Goal: Information Seeking & Learning: Get advice/opinions

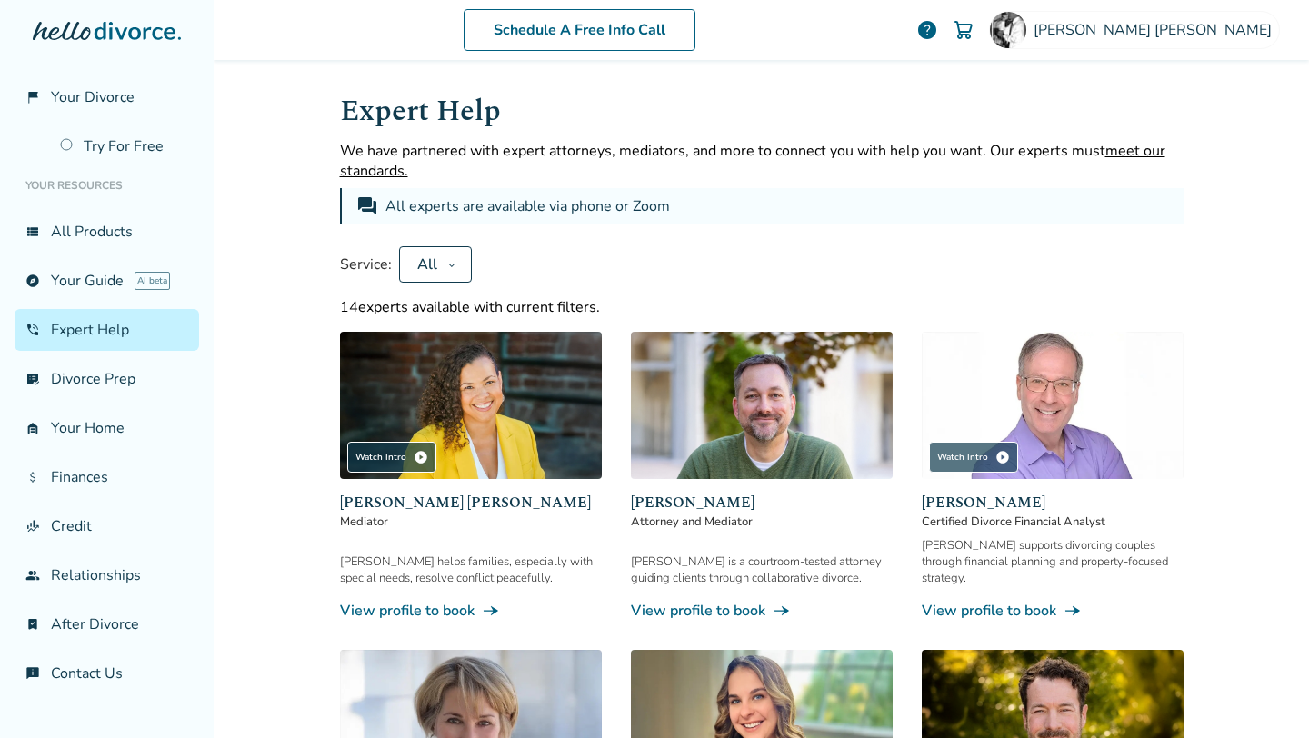
click at [431, 264] on button "All" at bounding box center [435, 264] width 73 height 36
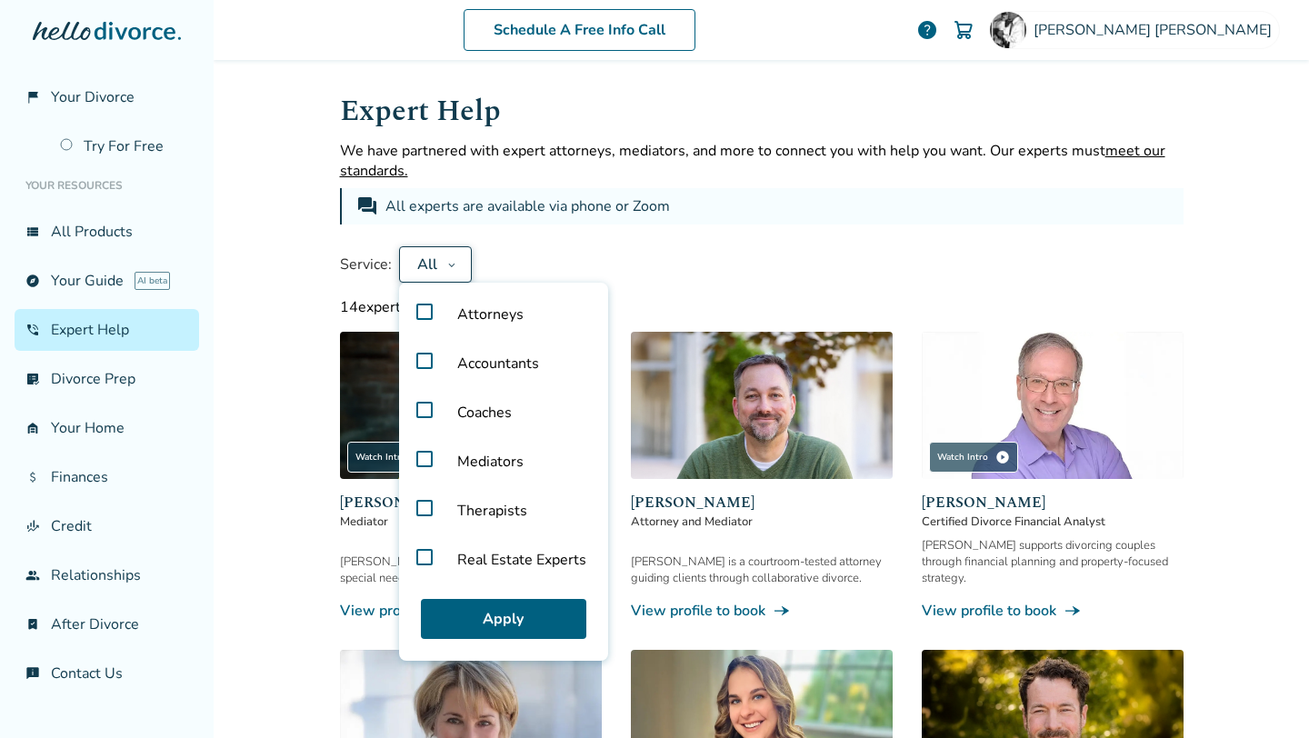
click at [417, 554] on label "Real Estate Experts" at bounding box center [503, 559] width 194 height 49
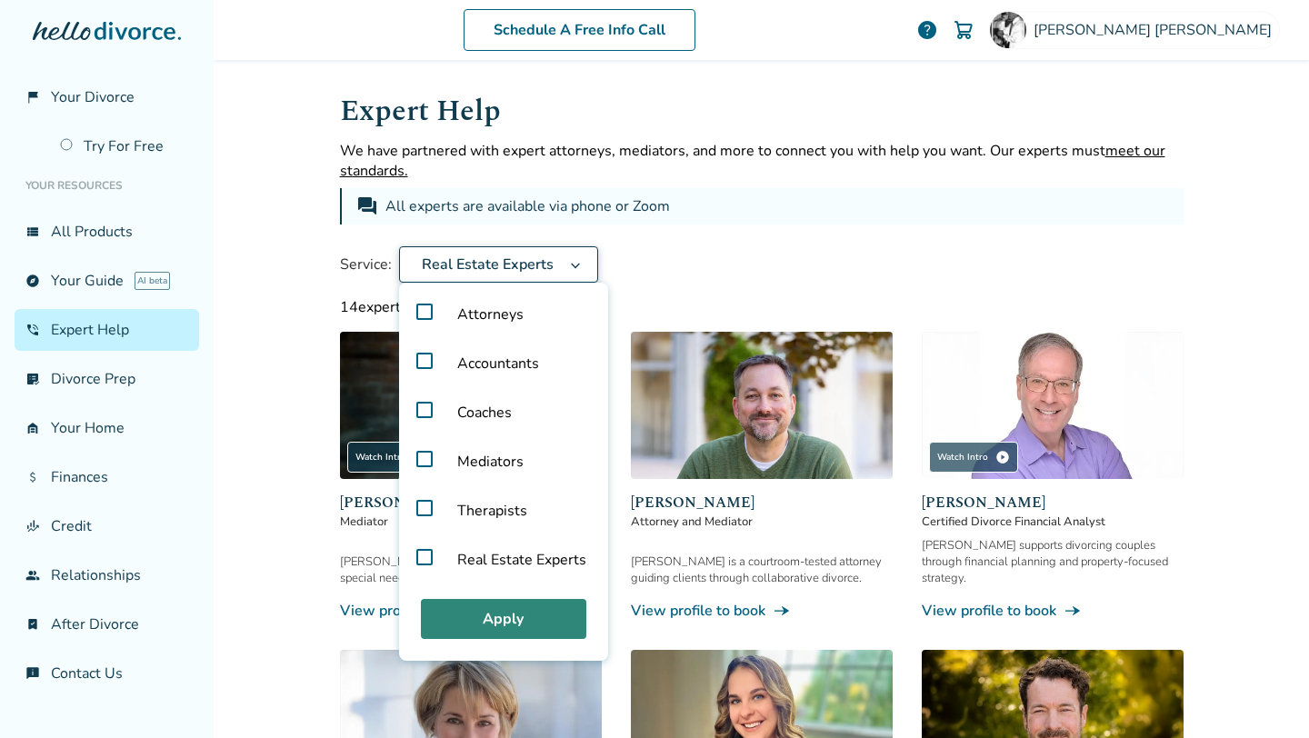
click at [493, 614] on button "Apply" at bounding box center [503, 619] width 165 height 40
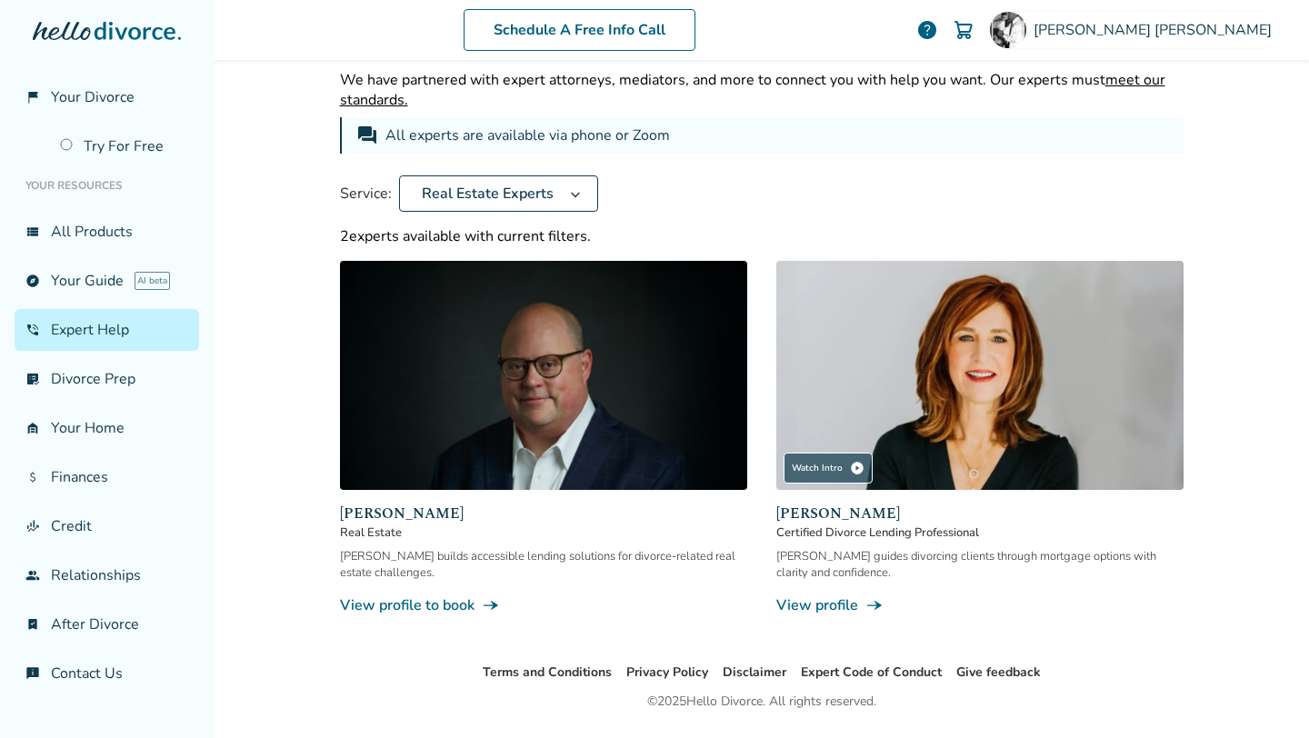
scroll to position [122, 0]
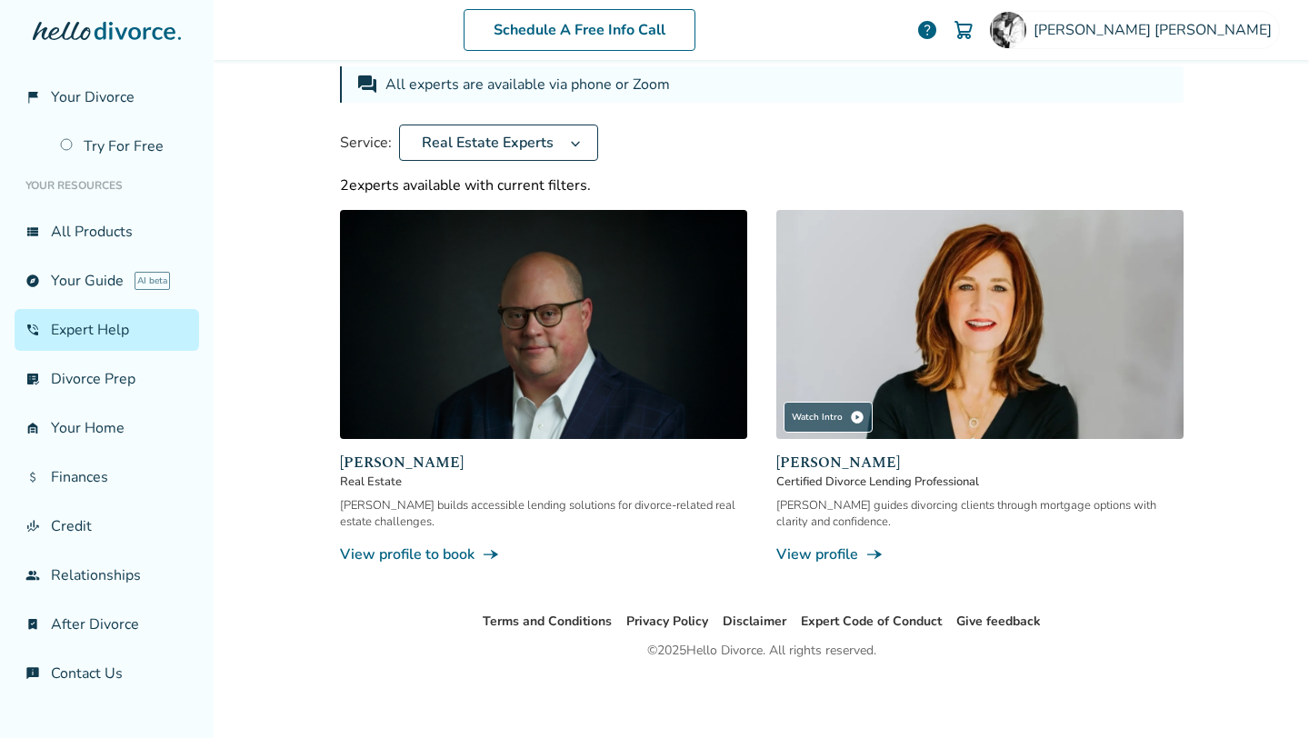
click at [830, 552] on link "View profile line_end_arrow_notch" at bounding box center [979, 554] width 407 height 20
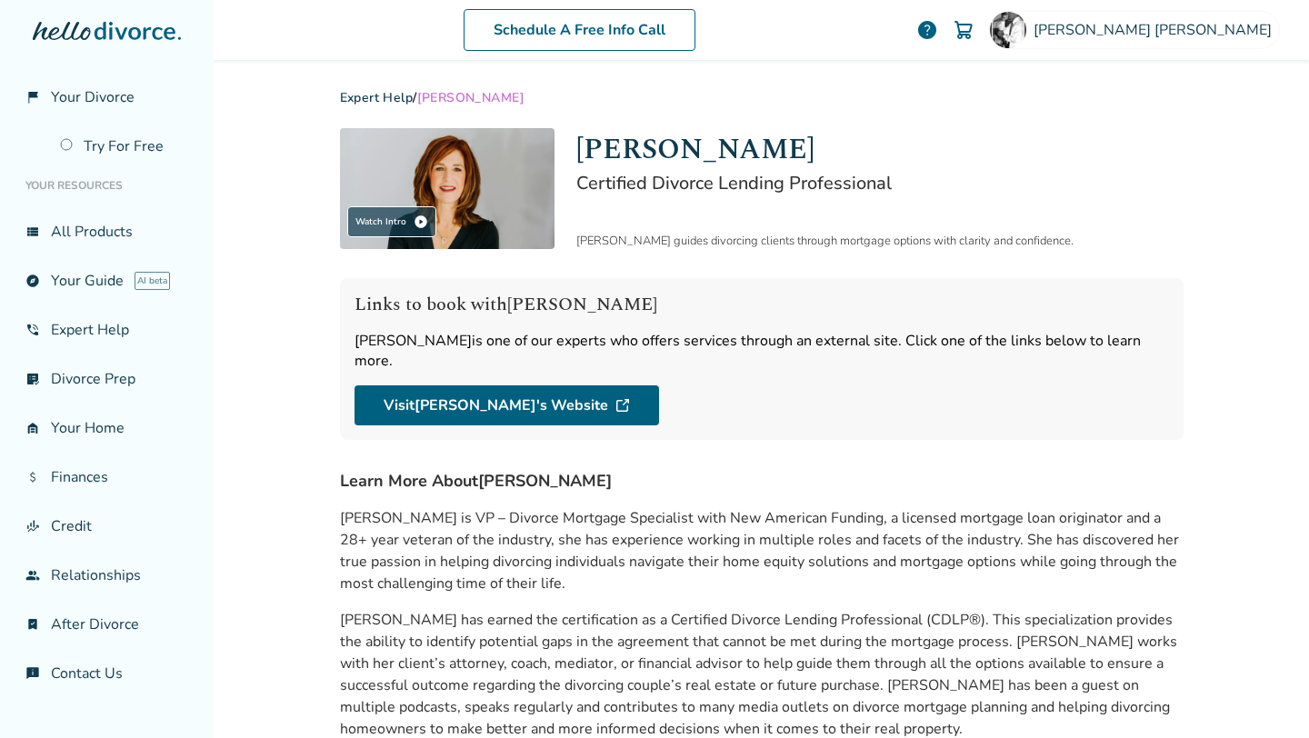
click at [972, 125] on div "Expert Help / [PERSON_NAME] Watch Intro play_circle [PERSON_NAME] Certified Div…" at bounding box center [761, 512] width 872 height 905
click at [1111, 135] on h1 "[PERSON_NAME]" at bounding box center [879, 149] width 607 height 43
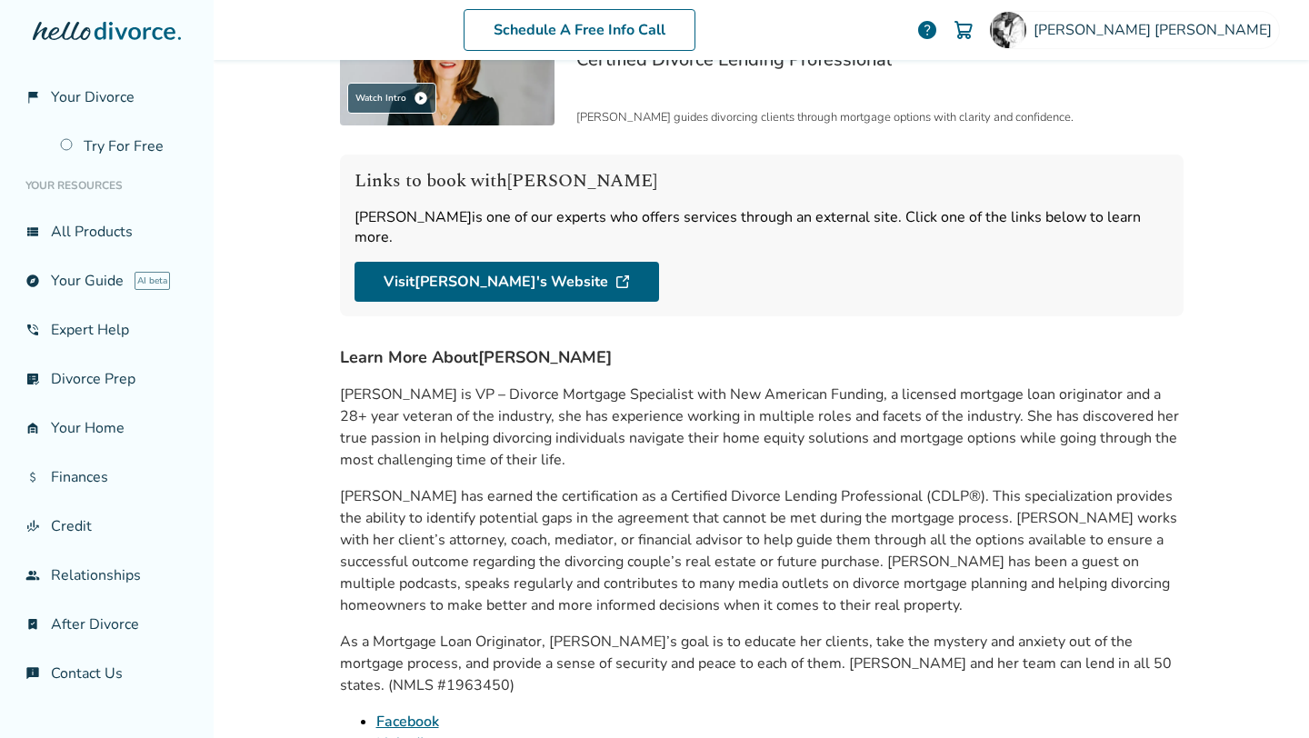
scroll to position [125, 0]
click at [762, 316] on div "Watch Intro play_circle [PERSON_NAME] Certified Divorce Lending Professional [P…" at bounding box center [761, 408] width 843 height 808
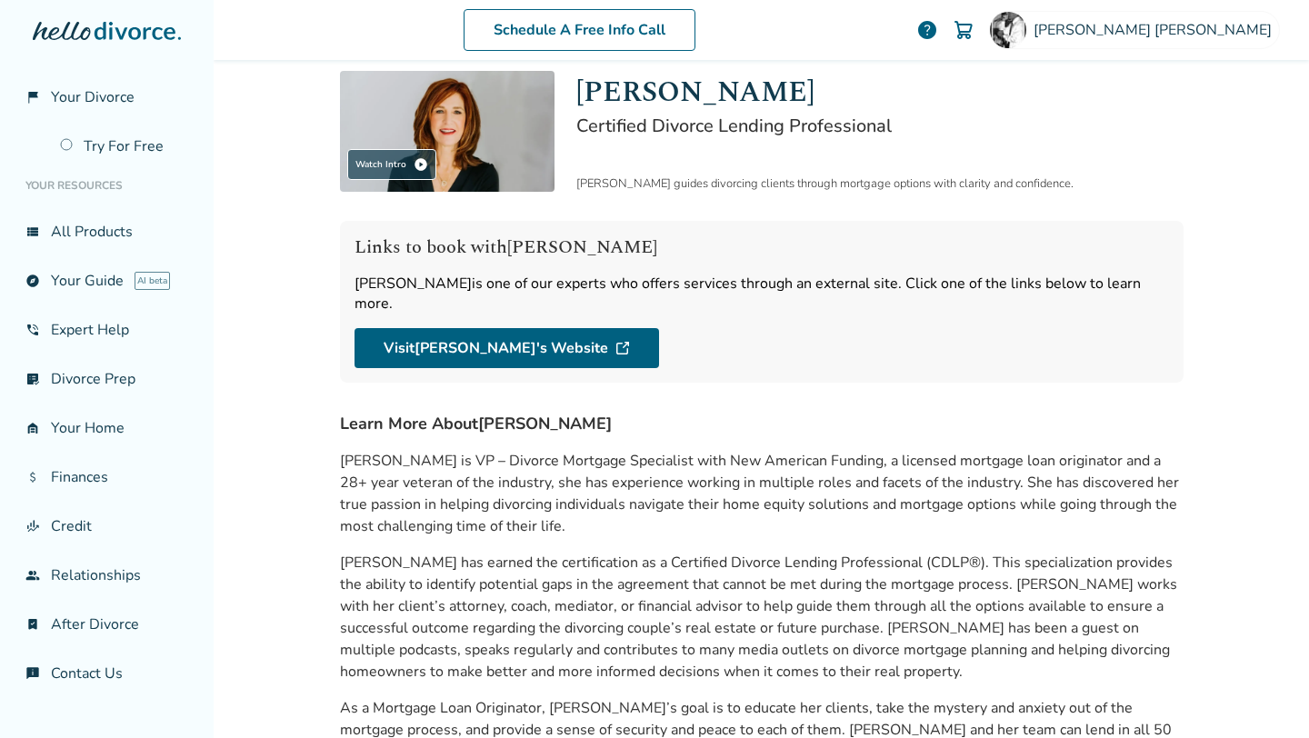
scroll to position [54, 0]
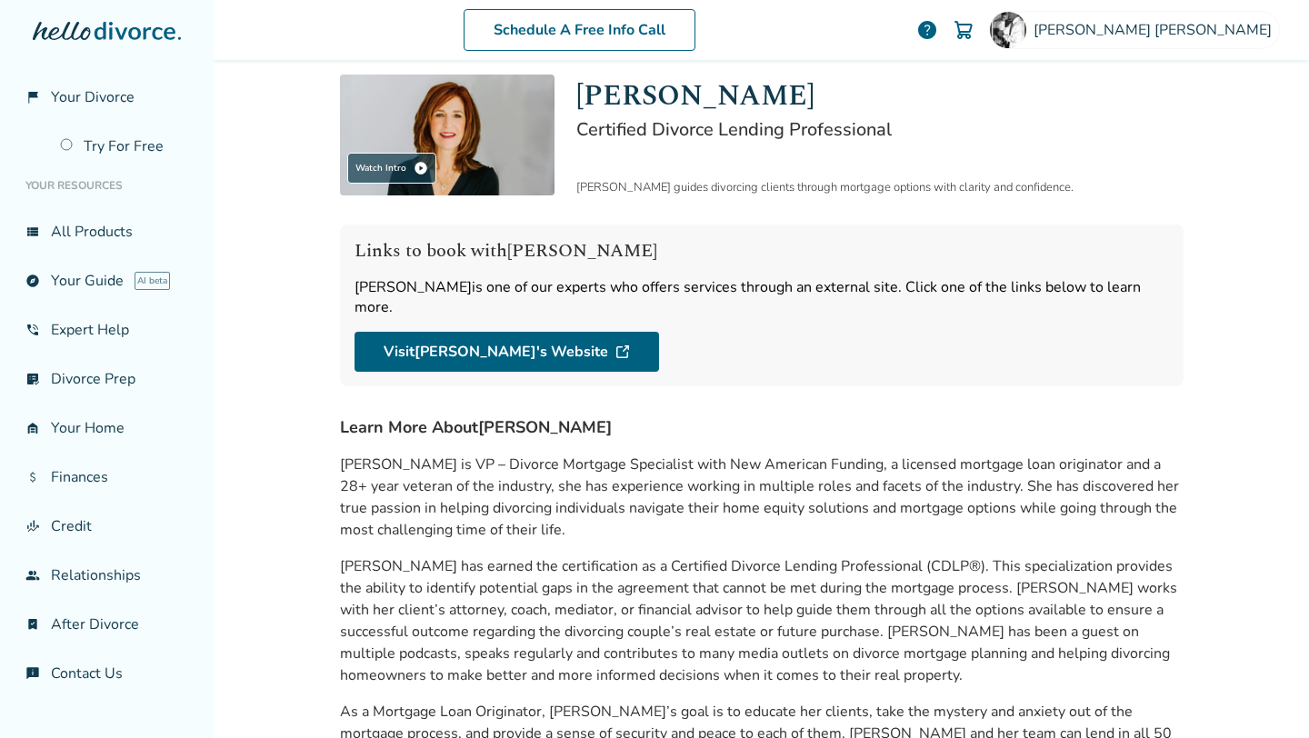
click at [726, 415] on h4 "Learn More About [PERSON_NAME]" at bounding box center [761, 427] width 843 height 24
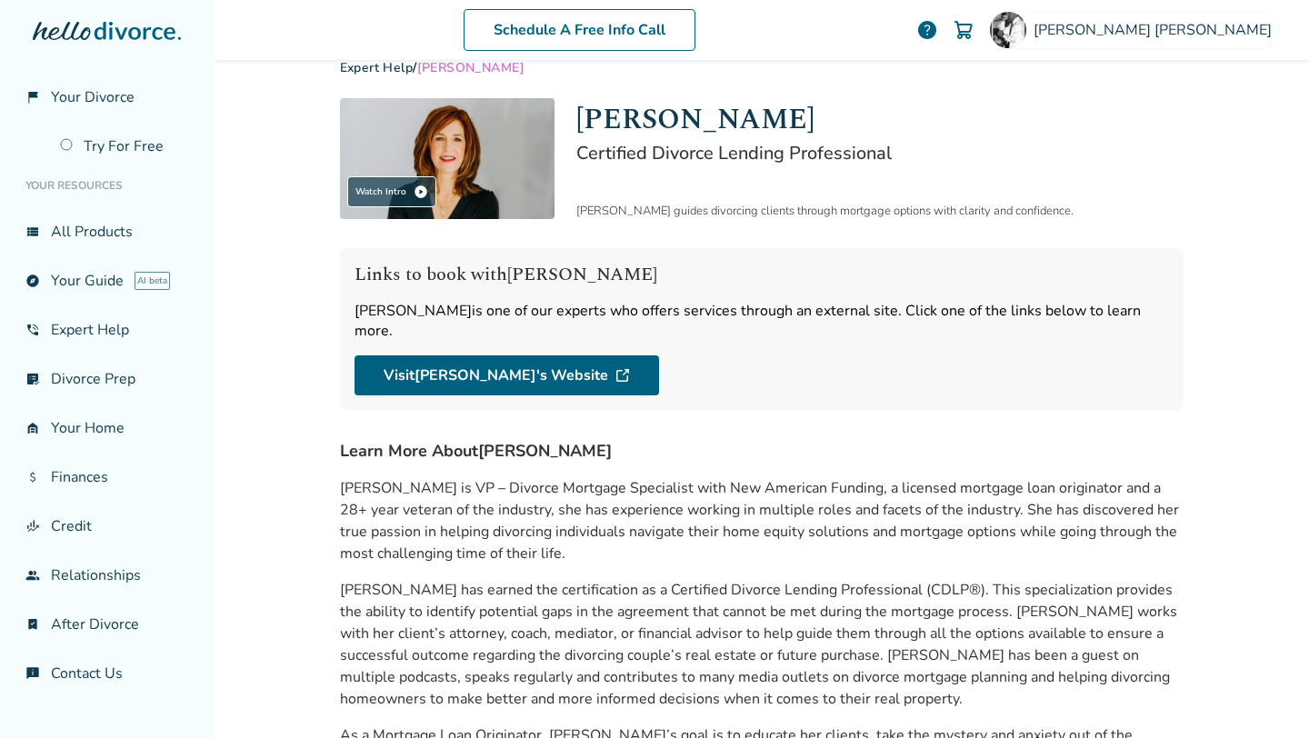
scroll to position [43, 0]
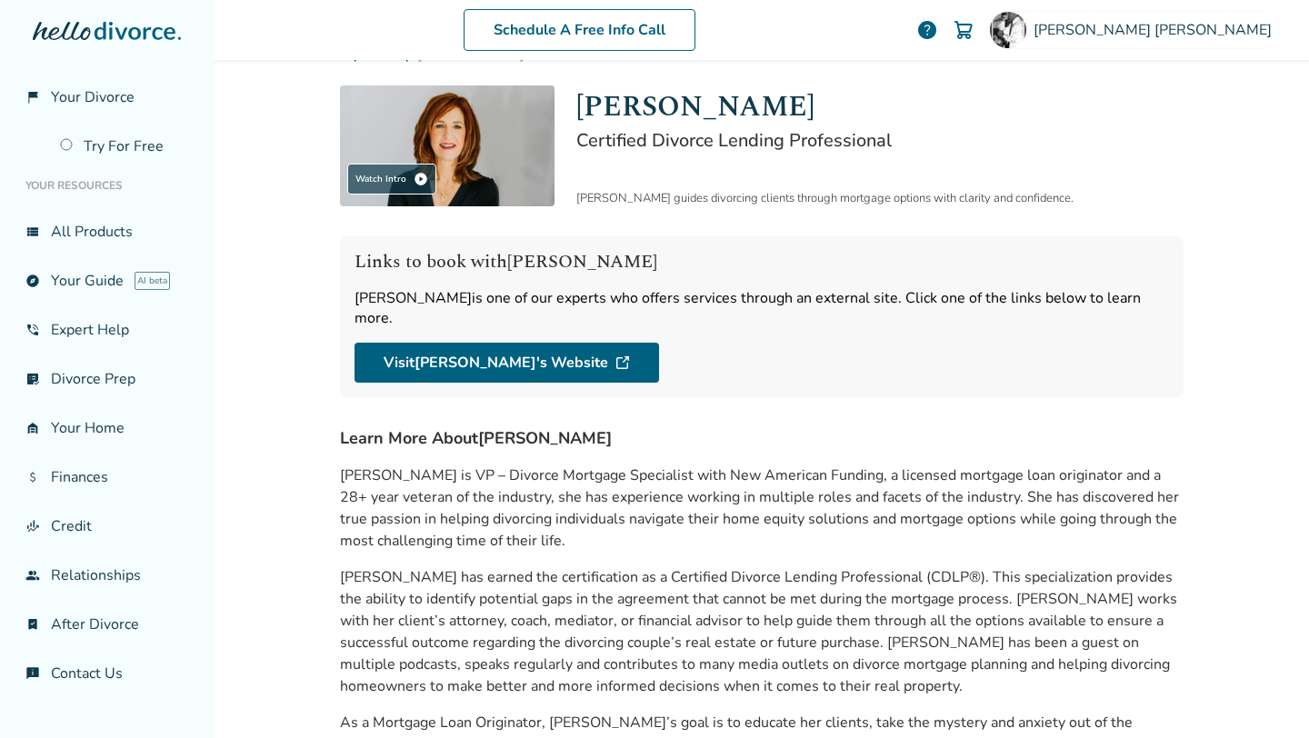
click at [693, 426] on h4 "Learn More About [PERSON_NAME]" at bounding box center [761, 438] width 843 height 24
click at [697, 426] on h4 "Learn More About [PERSON_NAME]" at bounding box center [761, 438] width 843 height 24
click at [700, 426] on h4 "Learn More About [PERSON_NAME]" at bounding box center [761, 438] width 843 height 24
click at [702, 426] on h4 "Learn More About [PERSON_NAME]" at bounding box center [761, 438] width 843 height 24
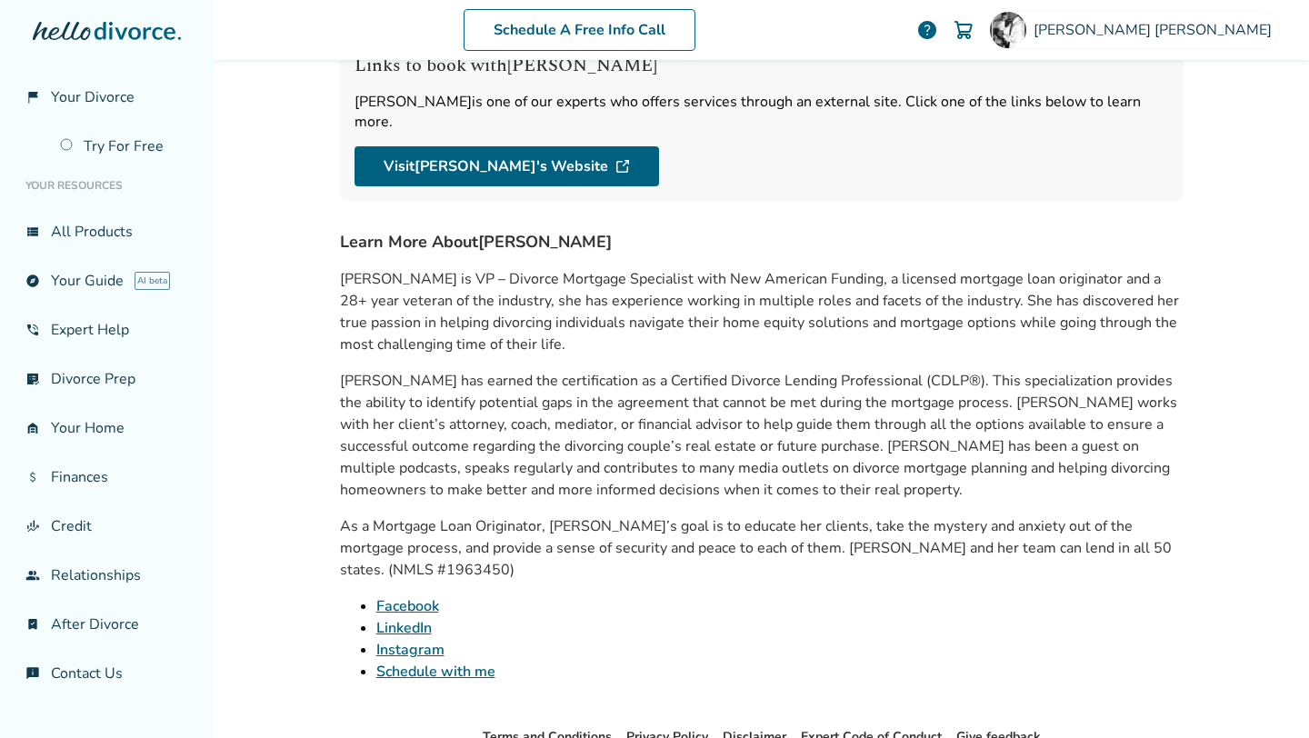
click at [726, 205] on div "Watch Intro play_circle [PERSON_NAME] Certified Divorce Lending Professional [P…" at bounding box center [761, 293] width 843 height 808
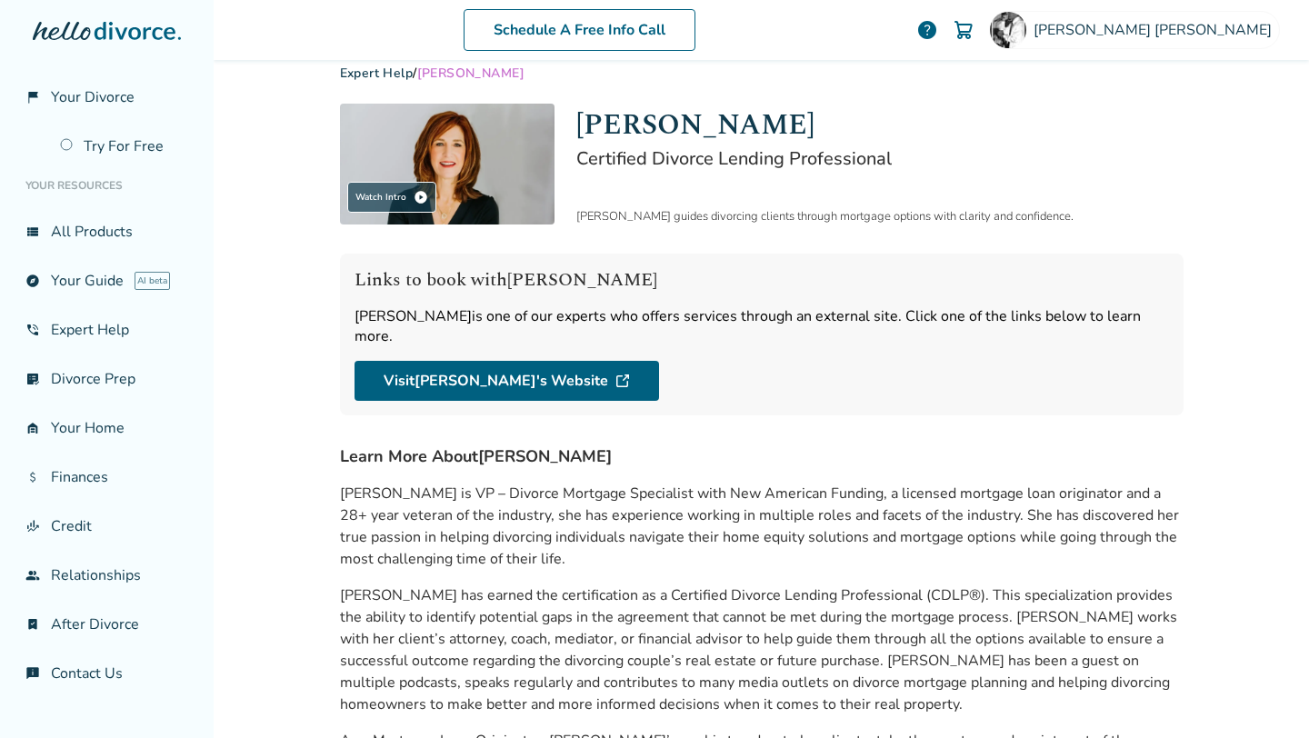
scroll to position [0, 0]
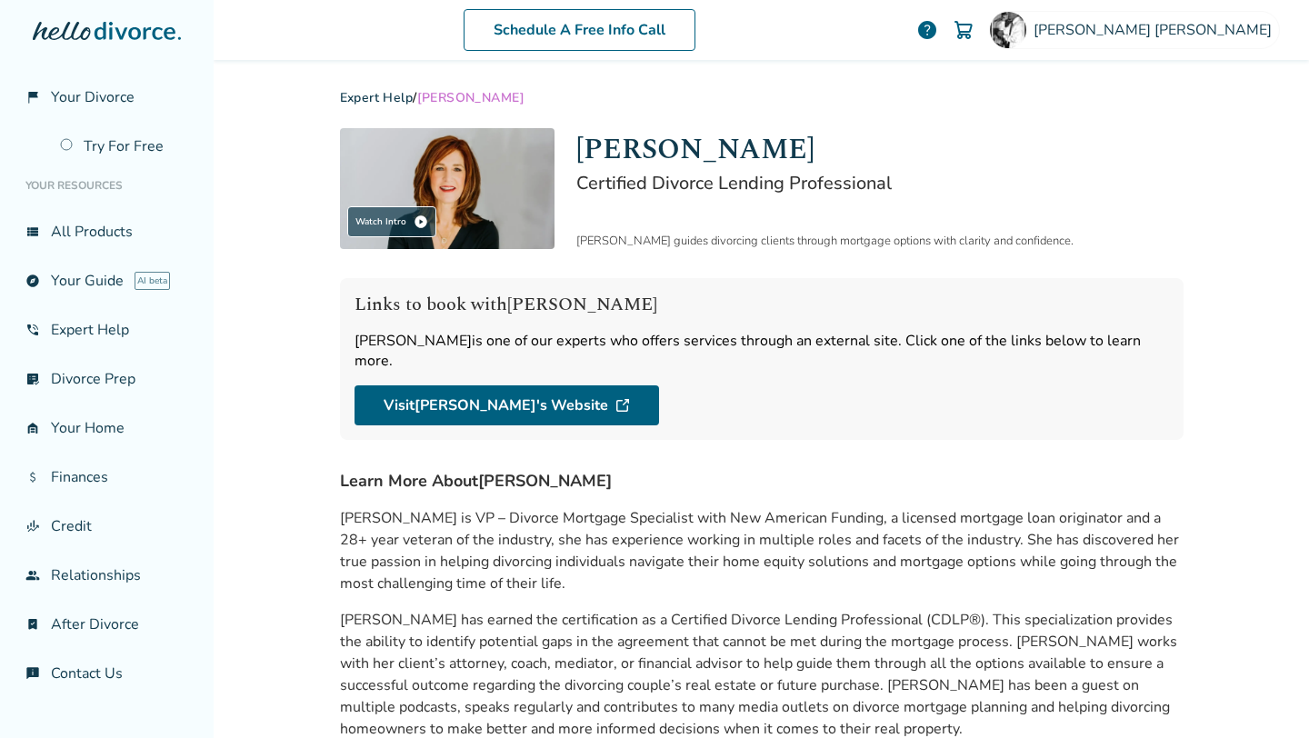
click at [1098, 166] on h1 "[PERSON_NAME]" at bounding box center [879, 149] width 607 height 43
click at [897, 273] on div "Watch Intro play_circle [PERSON_NAME] Certified Divorce Lending Professional [P…" at bounding box center [761, 532] width 843 height 808
click at [303, 288] on div "Schedule A Free Info Call [PERSON_NAME] help Schedule A Free Call [PERSON_NAME]…" at bounding box center [761, 369] width 1095 height 738
click at [663, 440] on div "Watch Intro play_circle [PERSON_NAME] Certified Divorce Lending Professional [P…" at bounding box center [761, 532] width 843 height 808
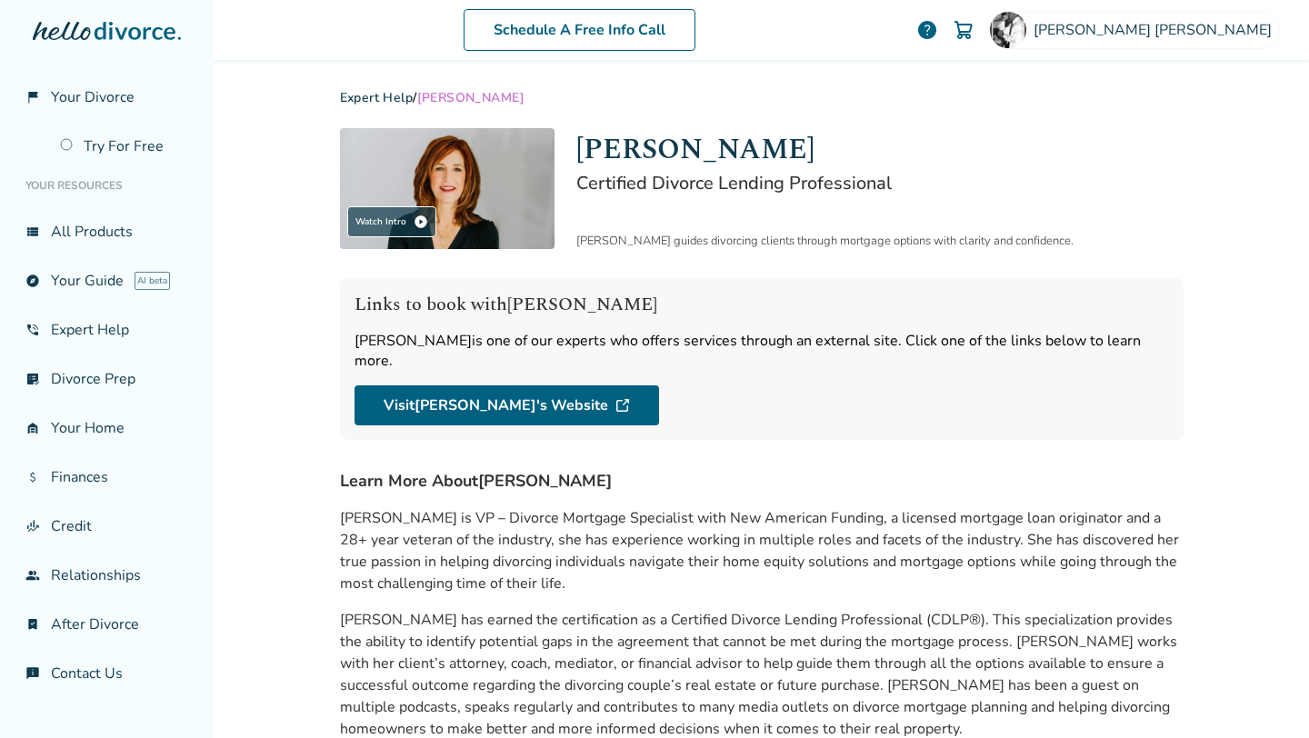
click at [663, 441] on div "Watch Intro play_circle [PERSON_NAME] Certified Divorce Lending Professional [P…" at bounding box center [761, 532] width 843 height 808
click at [735, 434] on div "Watch Intro play_circle [PERSON_NAME] Certified Divorce Lending Professional [P…" at bounding box center [761, 532] width 843 height 808
click at [1026, 36] on img at bounding box center [1008, 30] width 36 height 36
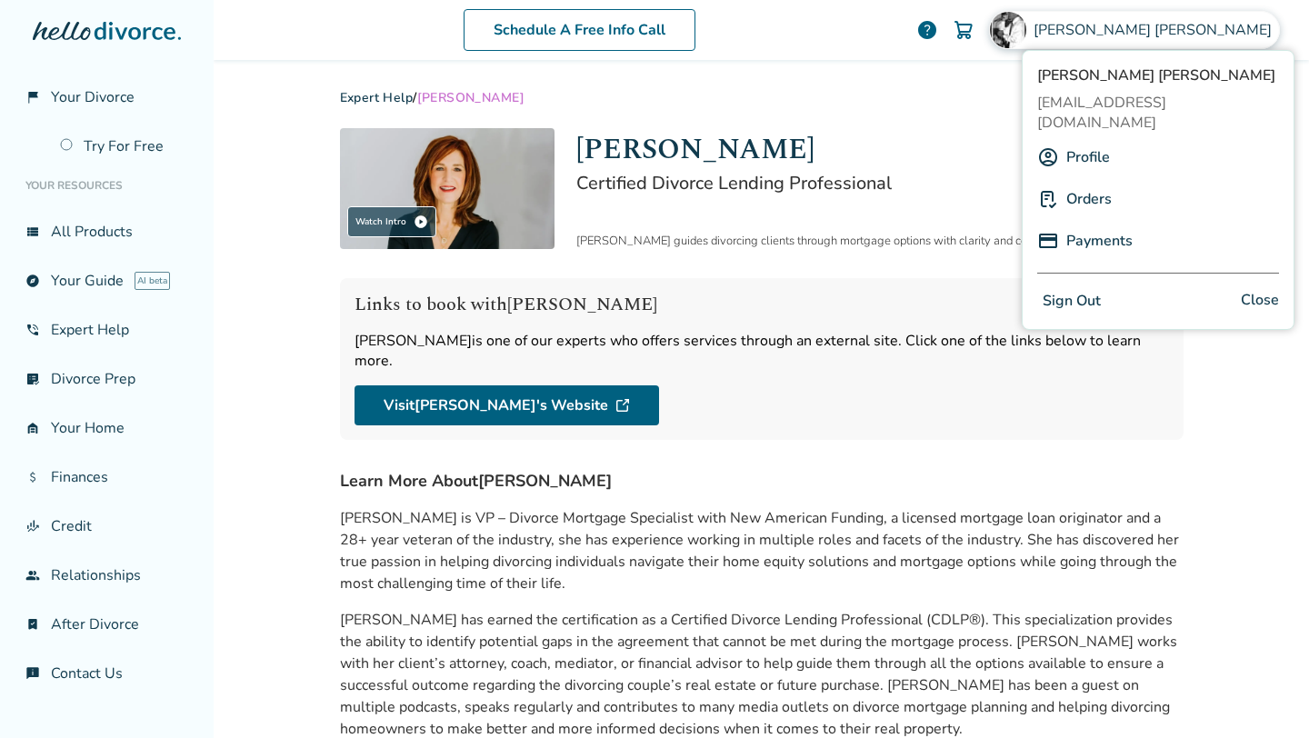
click at [1086, 182] on link "Orders" at bounding box center [1088, 199] width 45 height 35
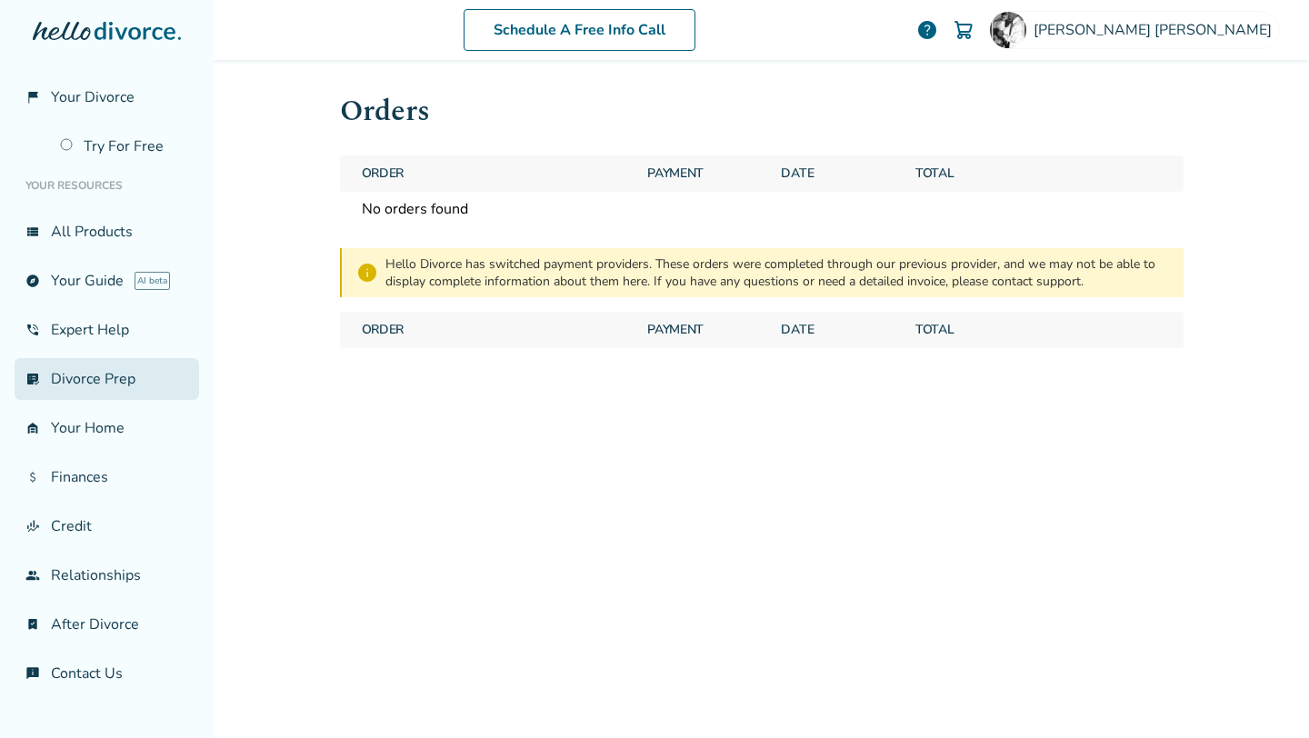
click at [135, 386] on link "list_alt_check Divorce Prep" at bounding box center [107, 379] width 184 height 42
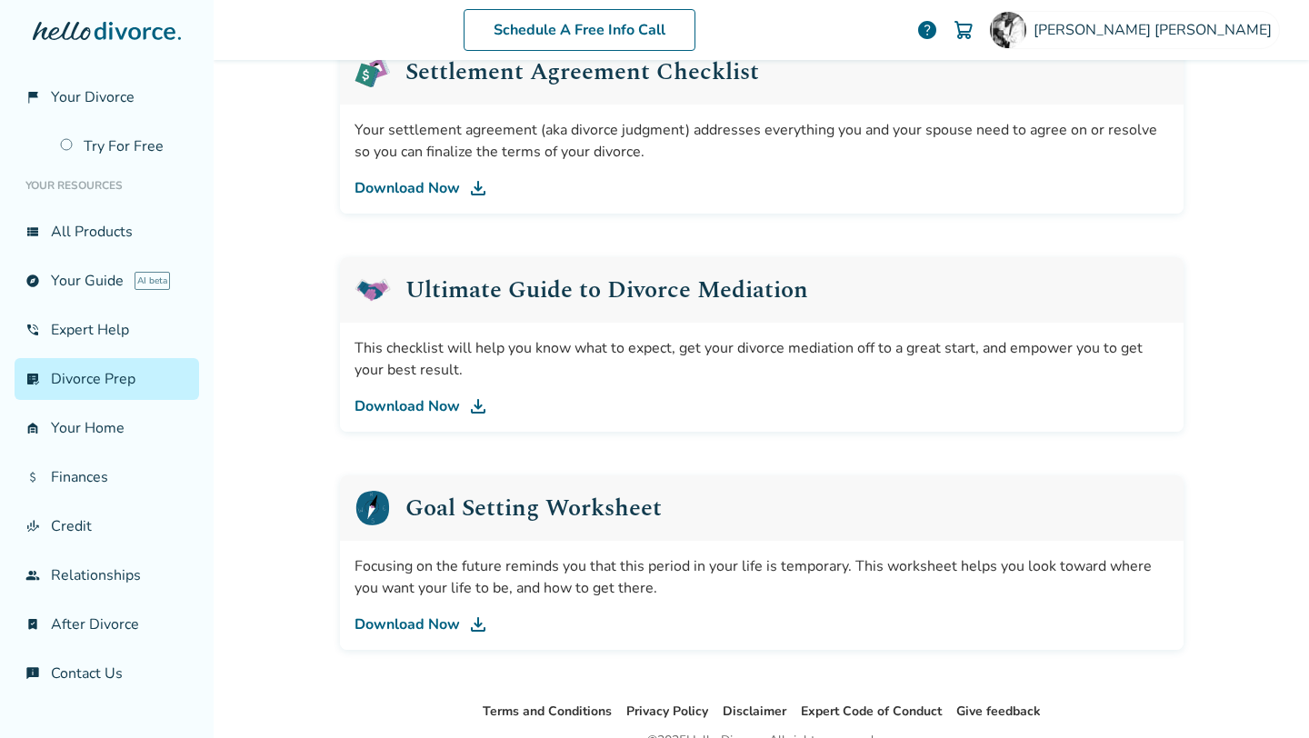
scroll to position [950, 0]
click at [92, 426] on link "garage_home Your Home" at bounding box center [107, 428] width 184 height 42
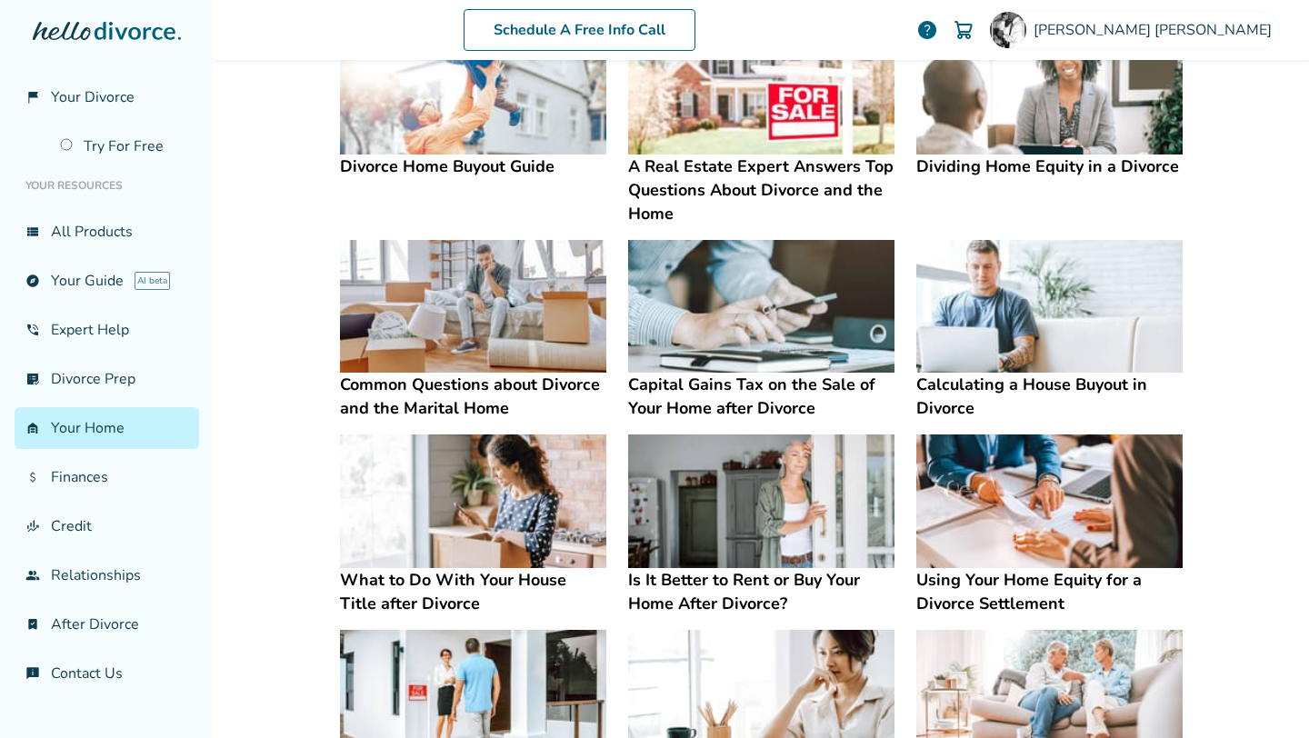
scroll to position [439, 0]
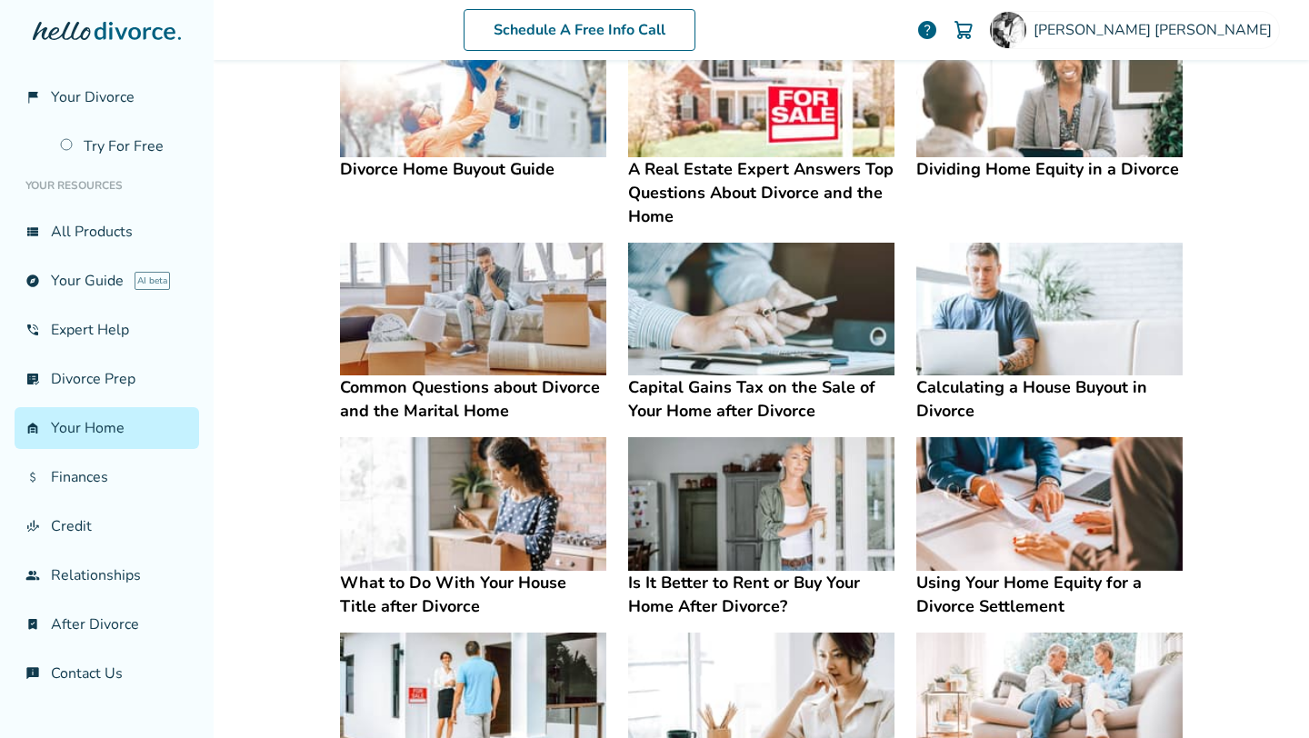
click at [456, 102] on img at bounding box center [473, 91] width 266 height 134
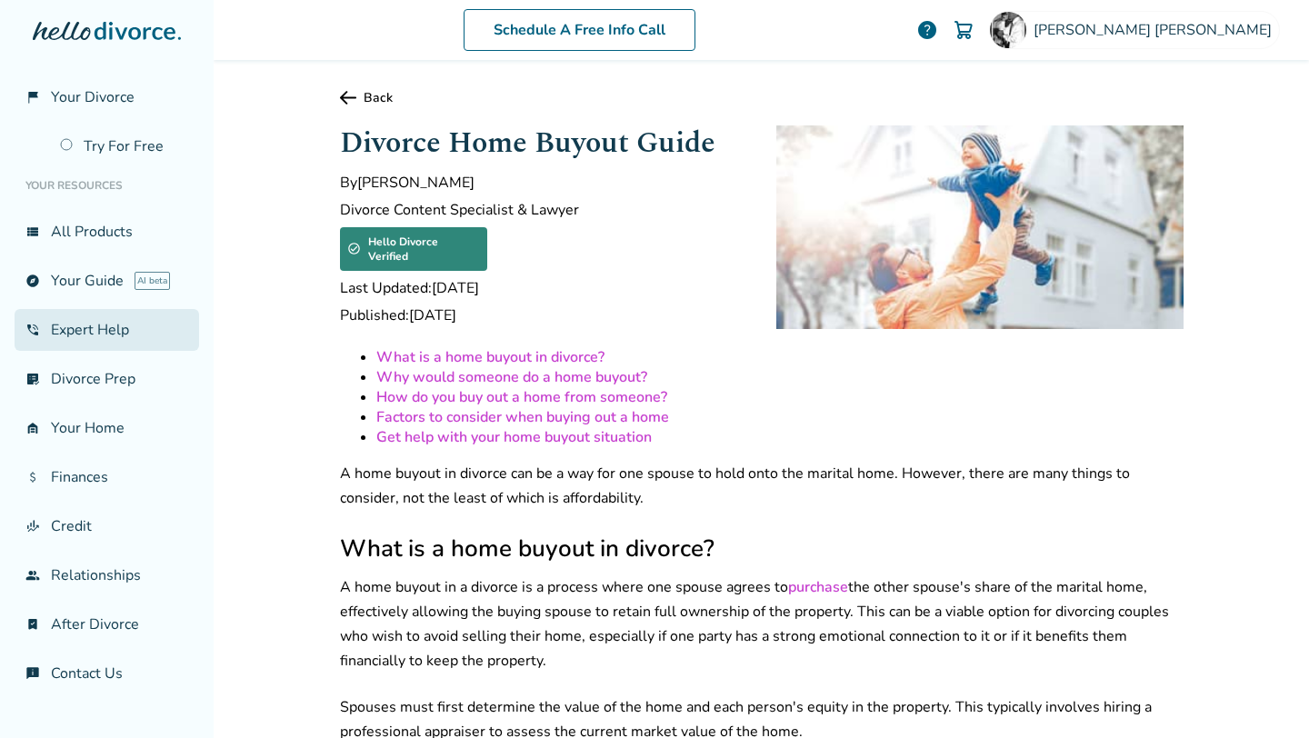
click at [97, 332] on link "phone_in_talk Expert Help" at bounding box center [107, 330] width 184 height 42
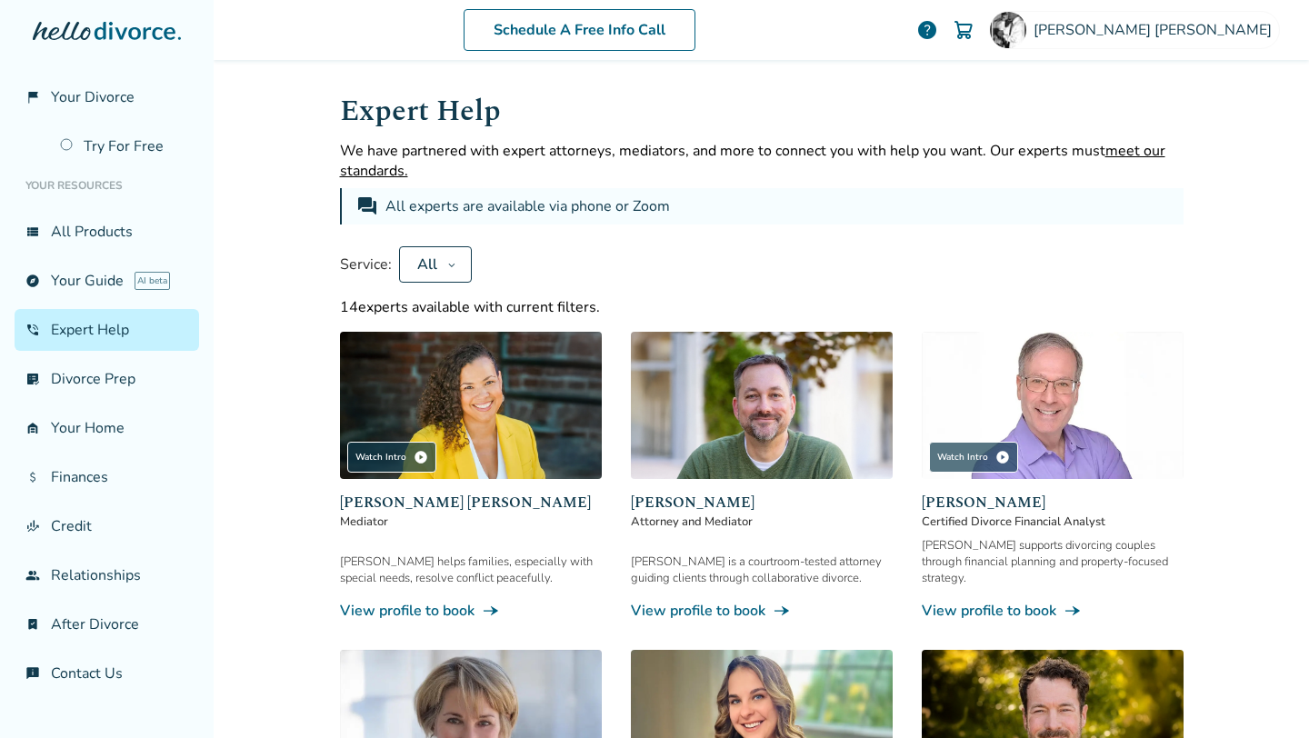
click at [424, 261] on div "All" at bounding box center [426, 264] width 25 height 20
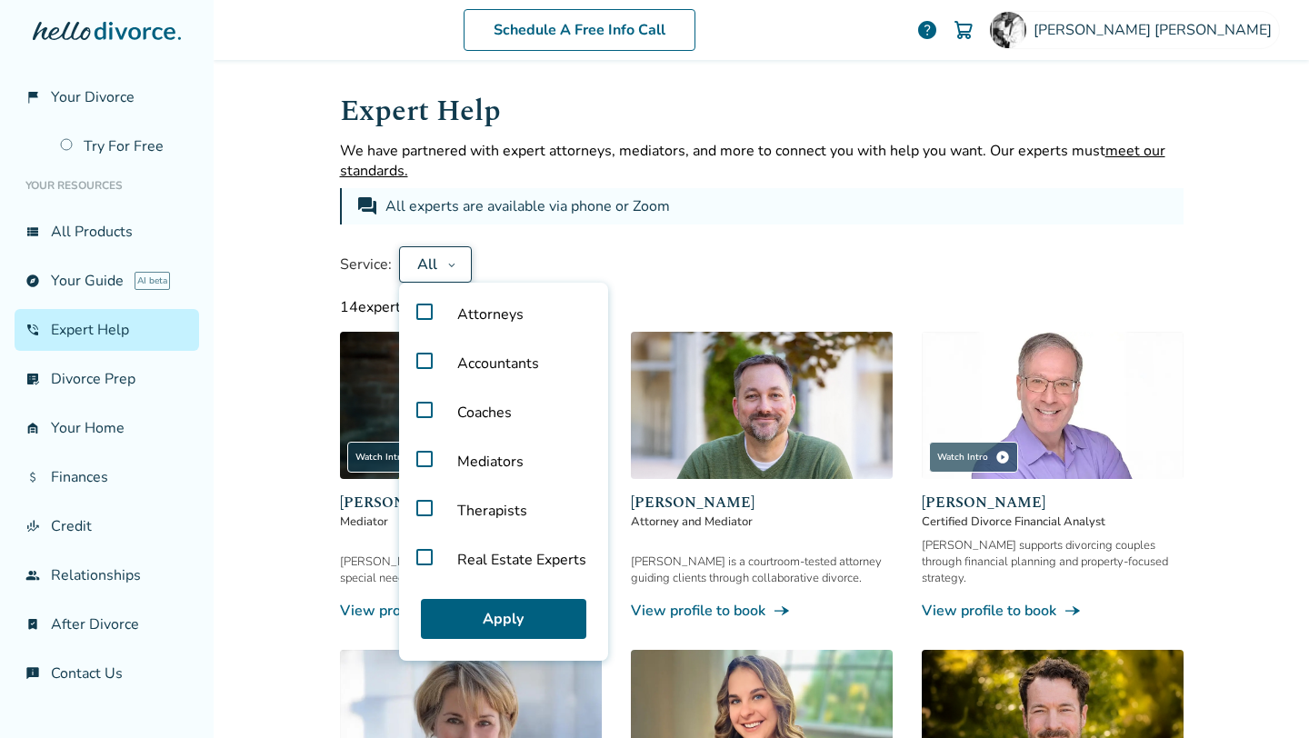
click at [416, 311] on label "Attorneys" at bounding box center [503, 314] width 194 height 49
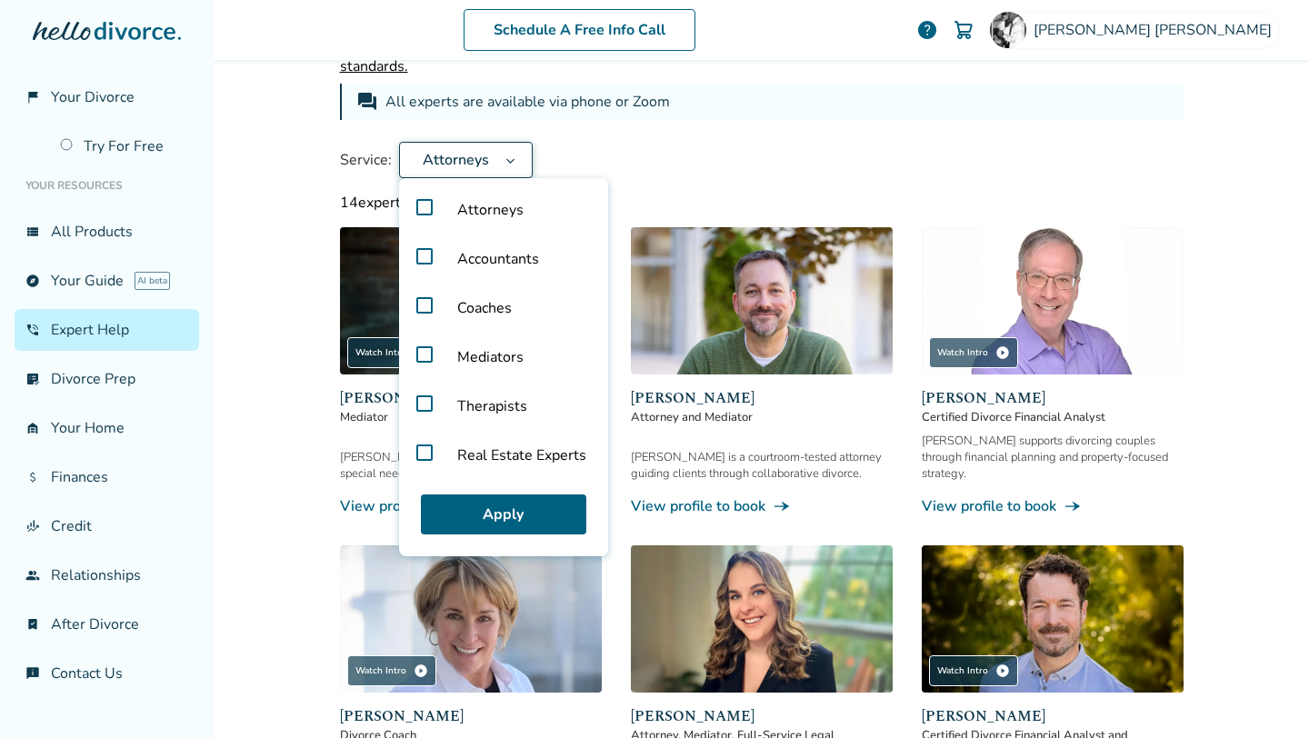
scroll to position [121, 0]
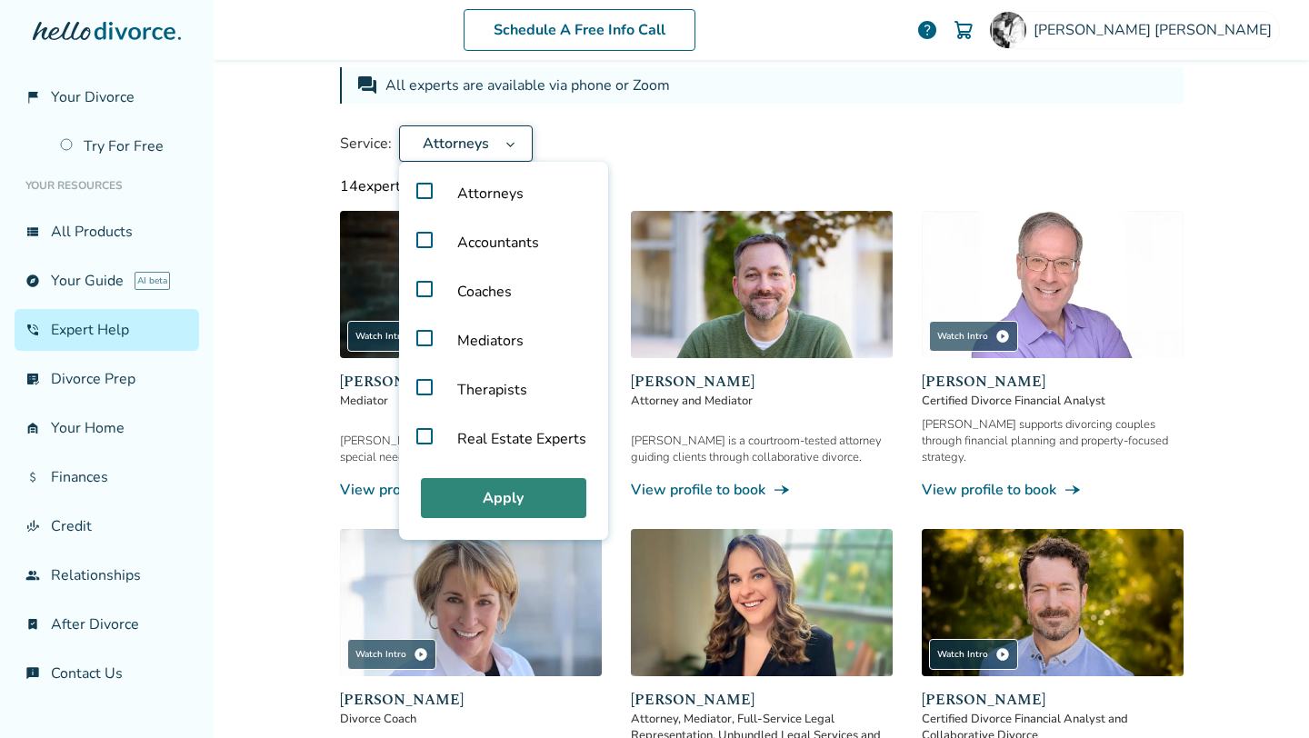
click at [515, 501] on button "Apply" at bounding box center [503, 498] width 165 height 40
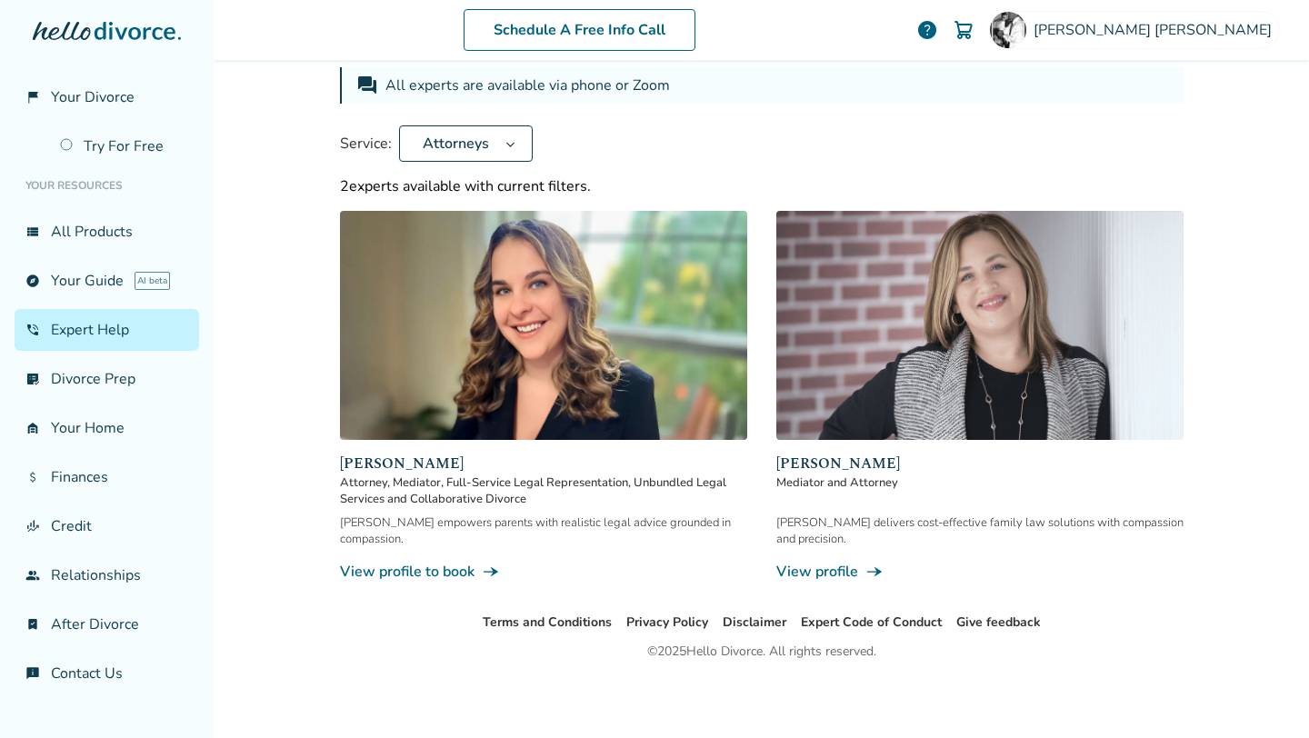
click at [807, 562] on link "View profile line_end_arrow_notch" at bounding box center [979, 572] width 407 height 20
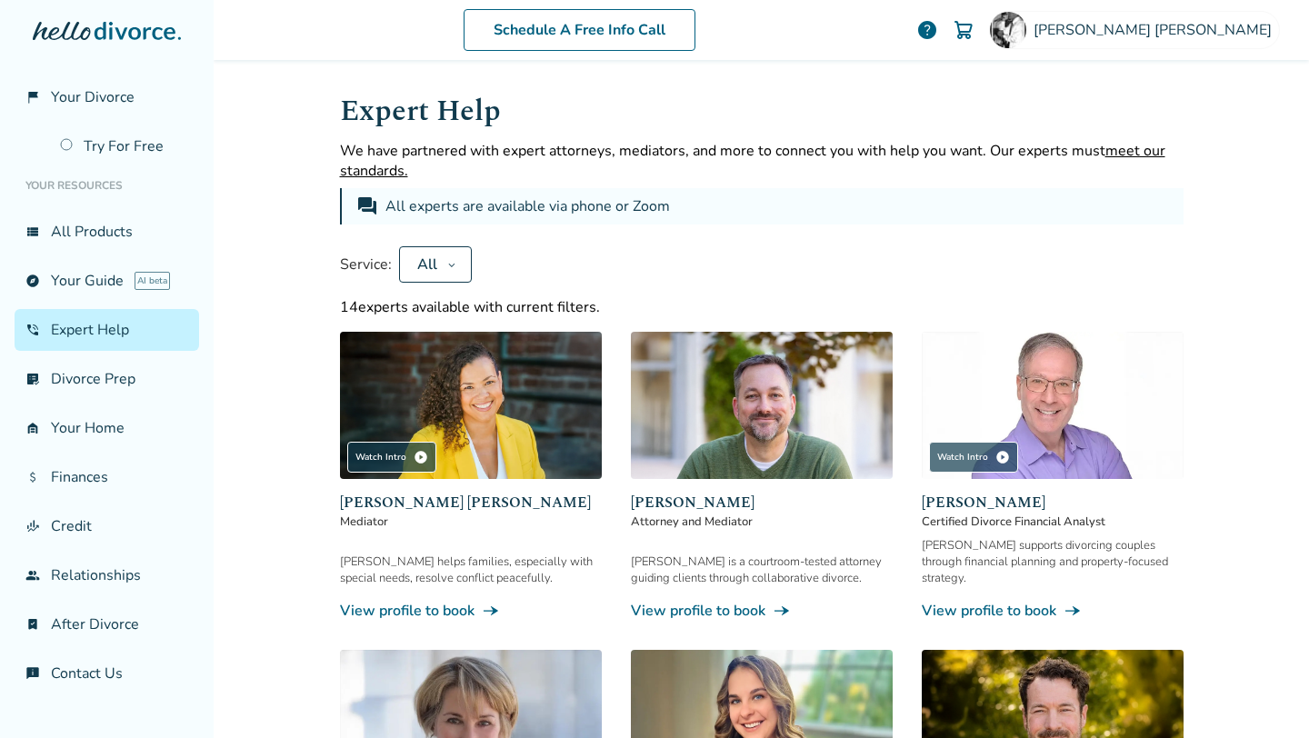
click at [435, 275] on button "All" at bounding box center [435, 264] width 73 height 36
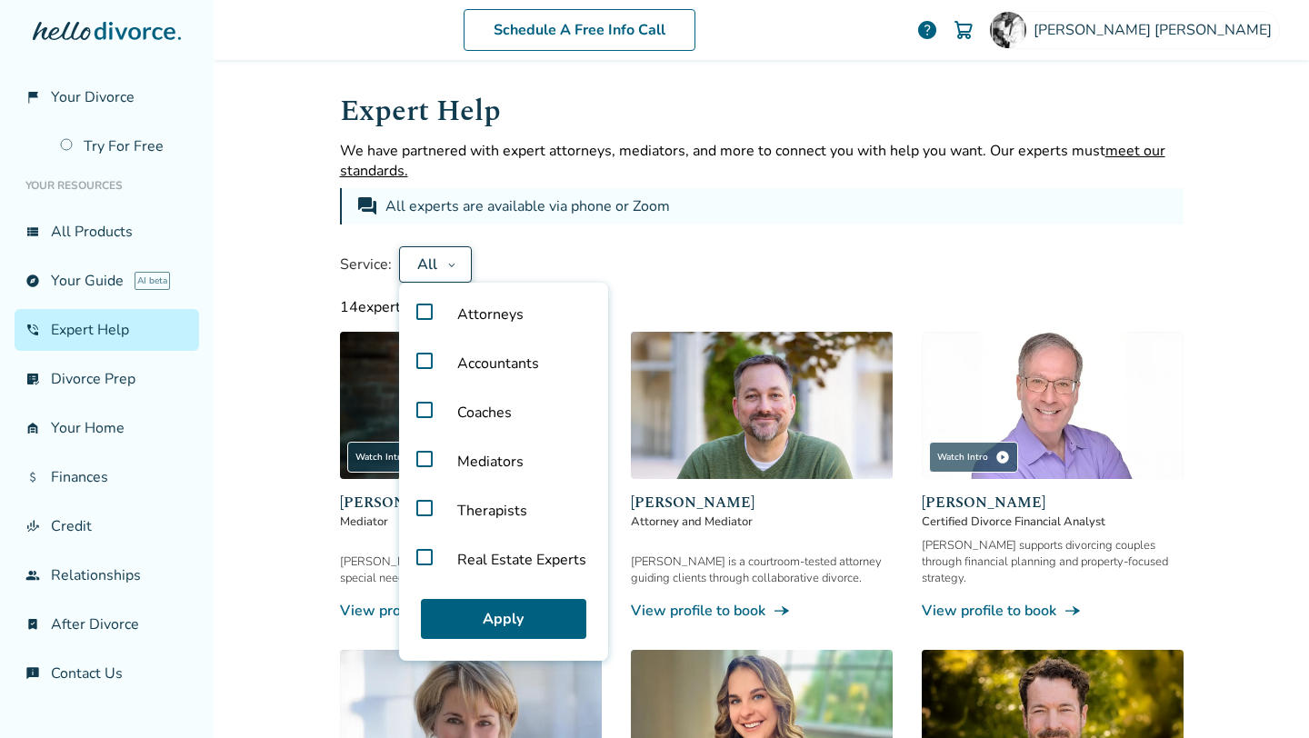
click at [418, 318] on label "Attorneys" at bounding box center [503, 314] width 194 height 49
click at [506, 629] on button "Apply" at bounding box center [503, 619] width 165 height 40
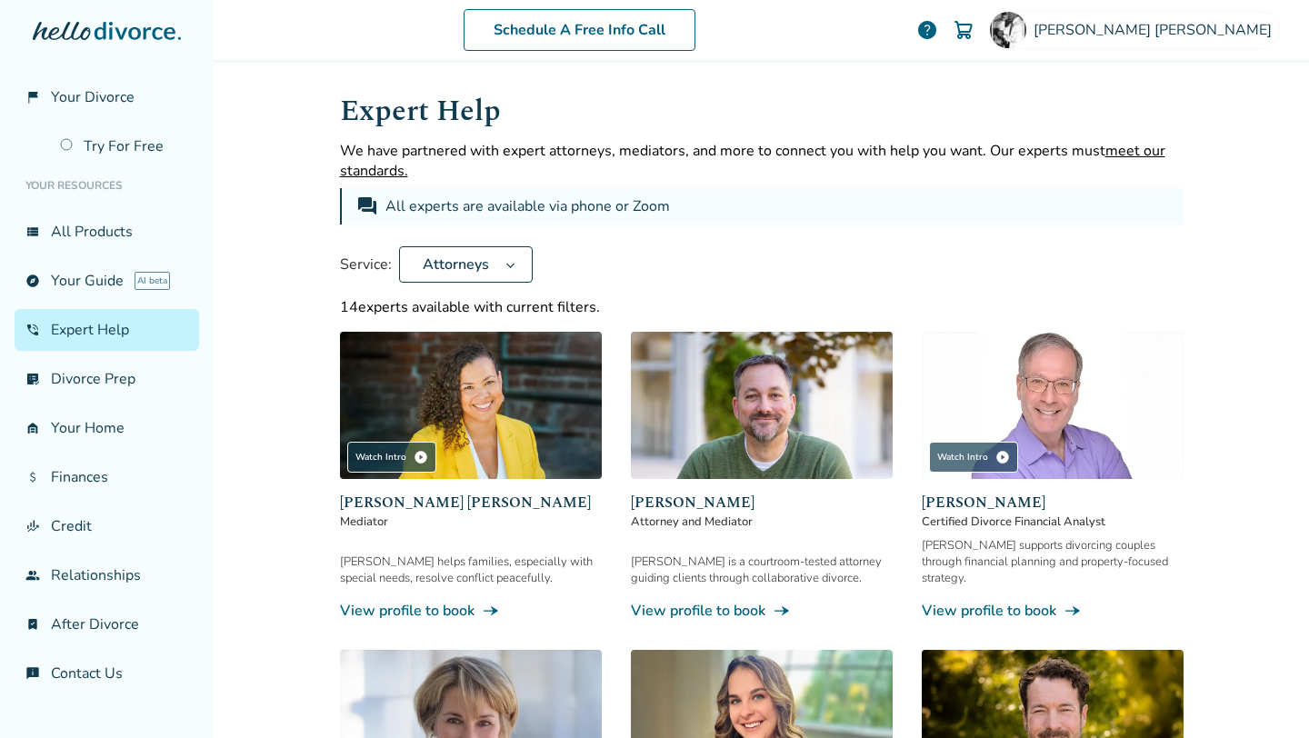
click at [671, 264] on div "Service: Attorneys" at bounding box center [761, 264] width 843 height 36
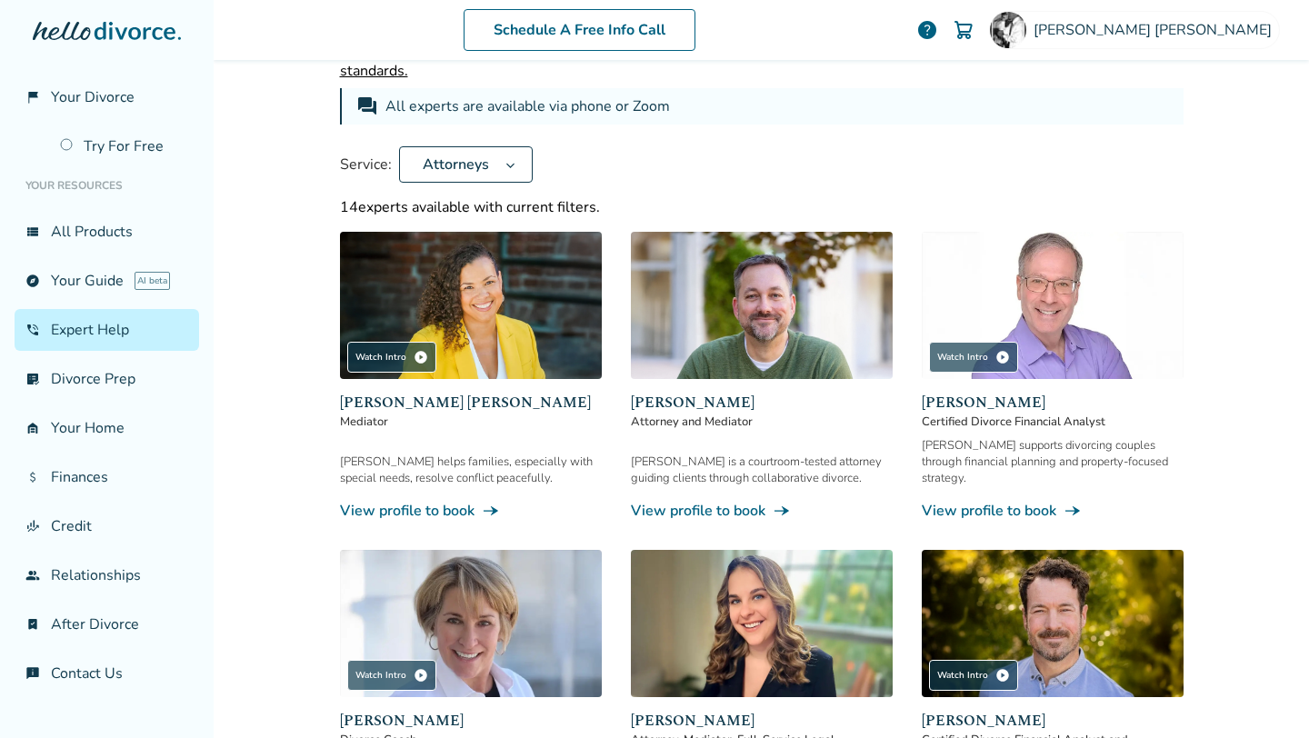
scroll to position [97, 0]
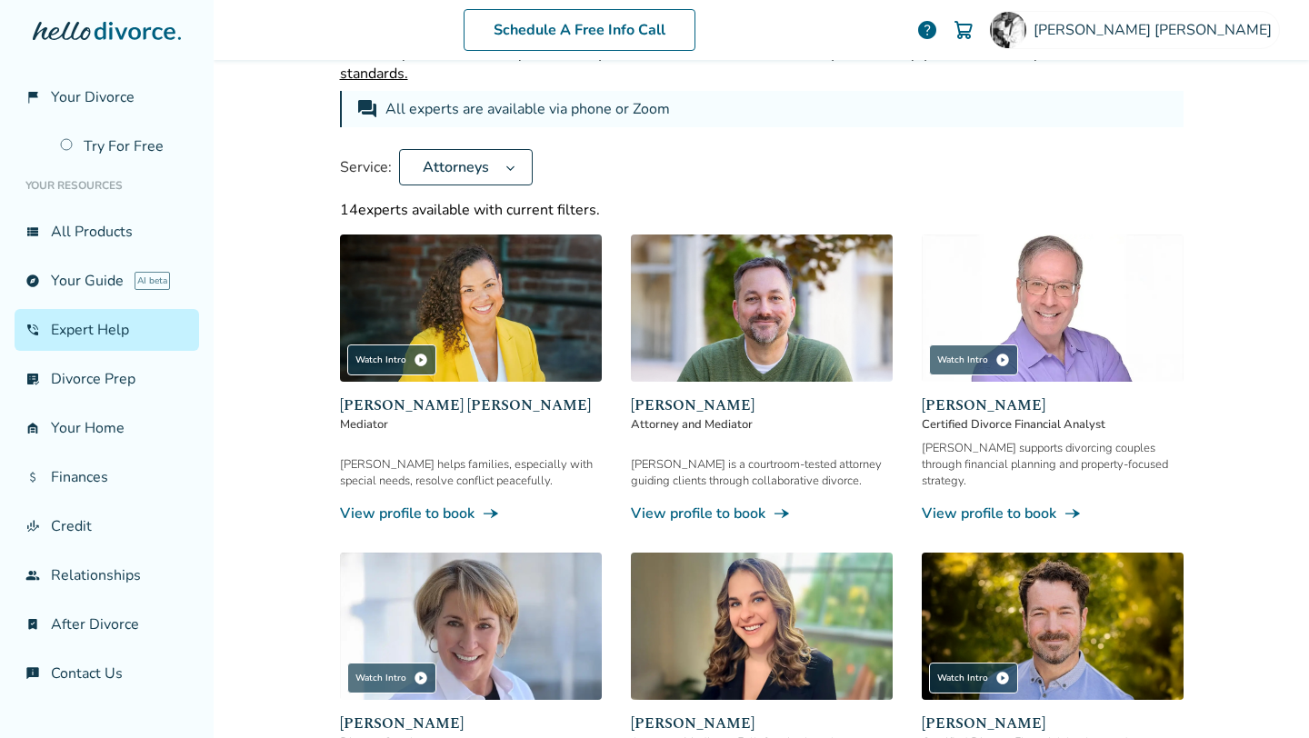
click at [471, 159] on span "Attorneys" at bounding box center [455, 167] width 81 height 20
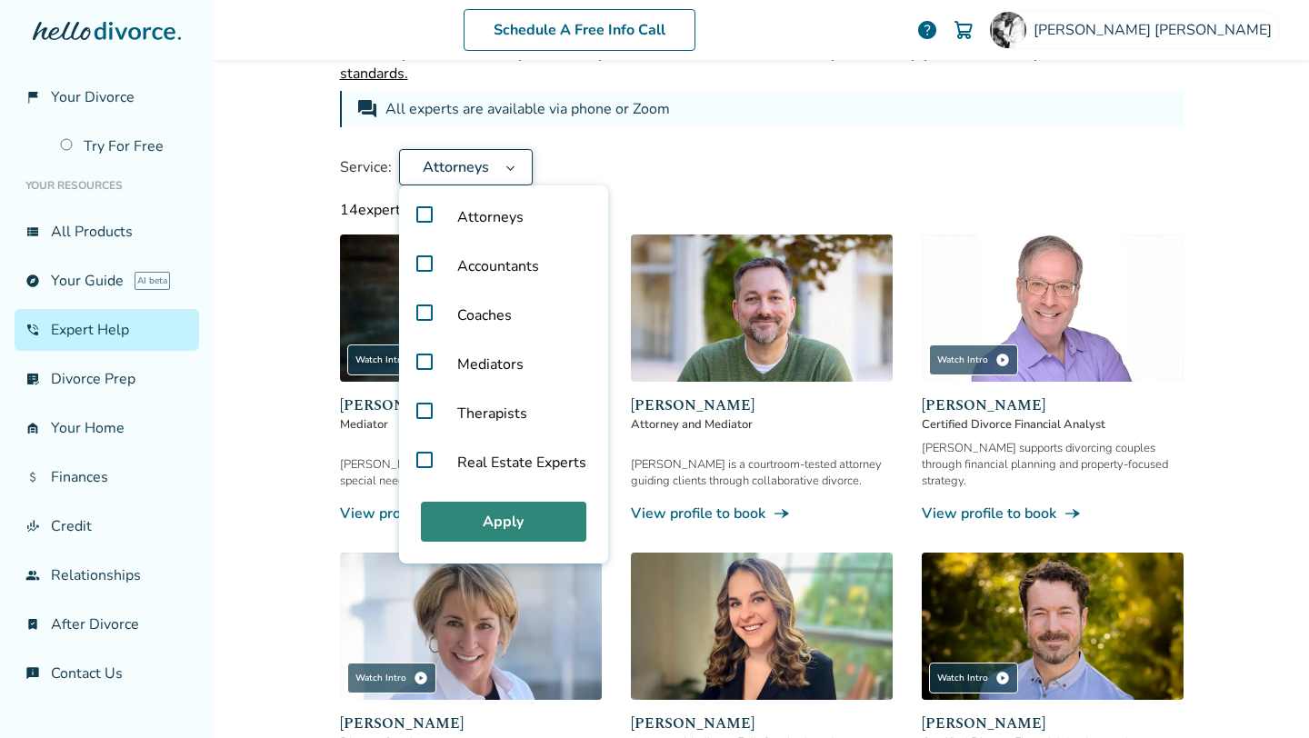
click at [497, 520] on button "Apply" at bounding box center [503, 522] width 165 height 40
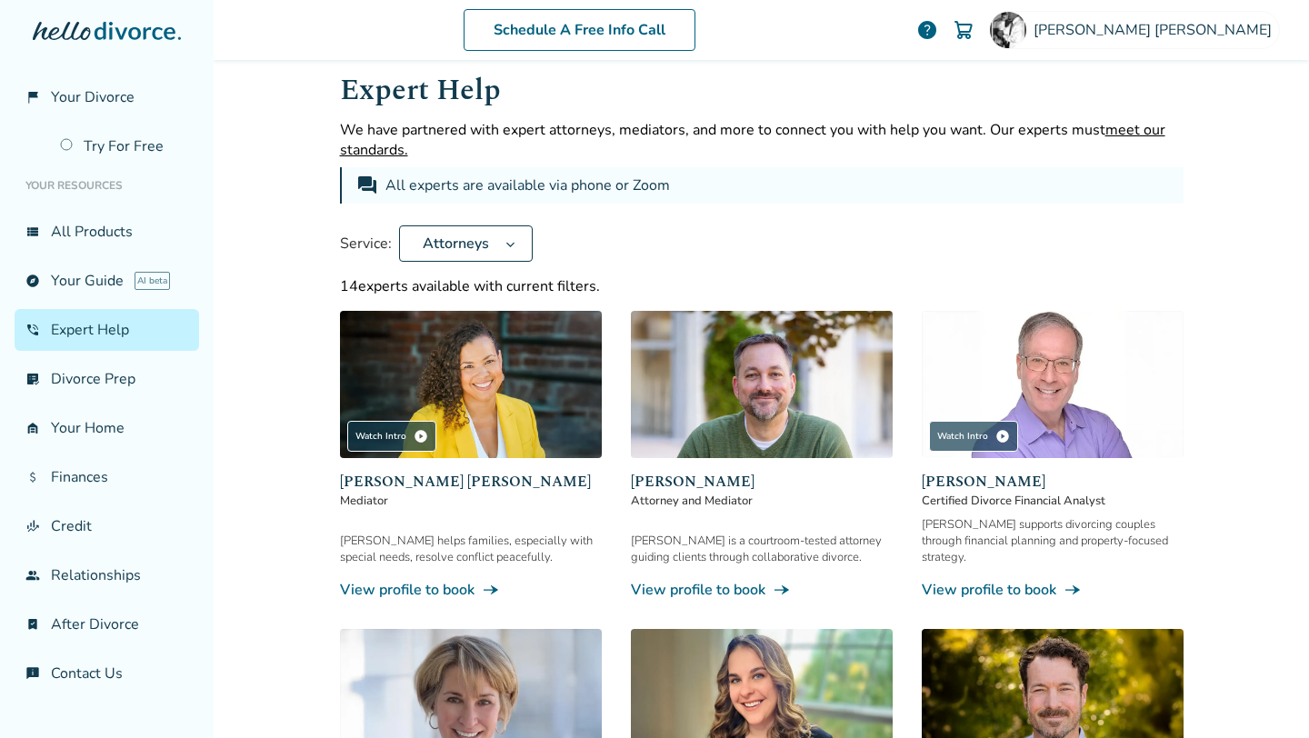
scroll to position [0, 0]
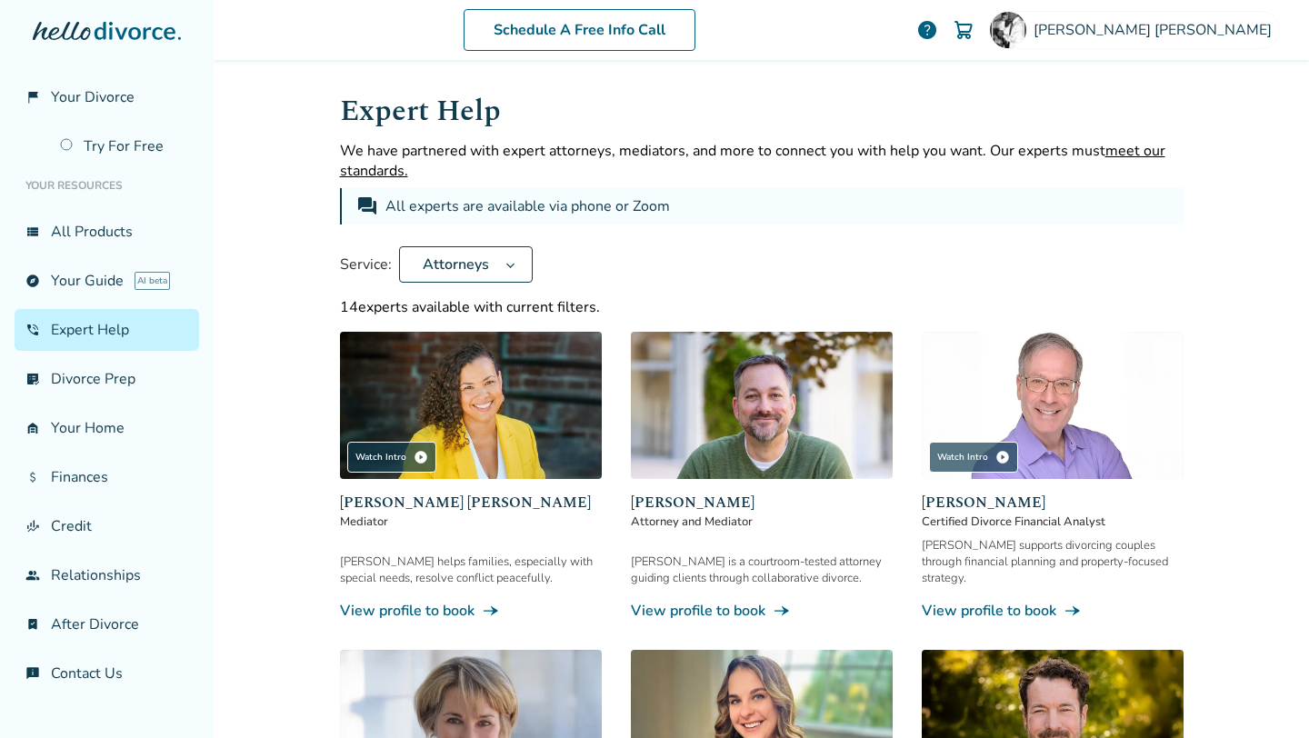
click at [116, 330] on link "phone_in_talk Expert Help" at bounding box center [107, 330] width 184 height 42
click at [120, 330] on link "phone_in_talk Expert Help" at bounding box center [107, 330] width 184 height 42
click at [447, 266] on icon at bounding box center [451, 264] width 9 height 15
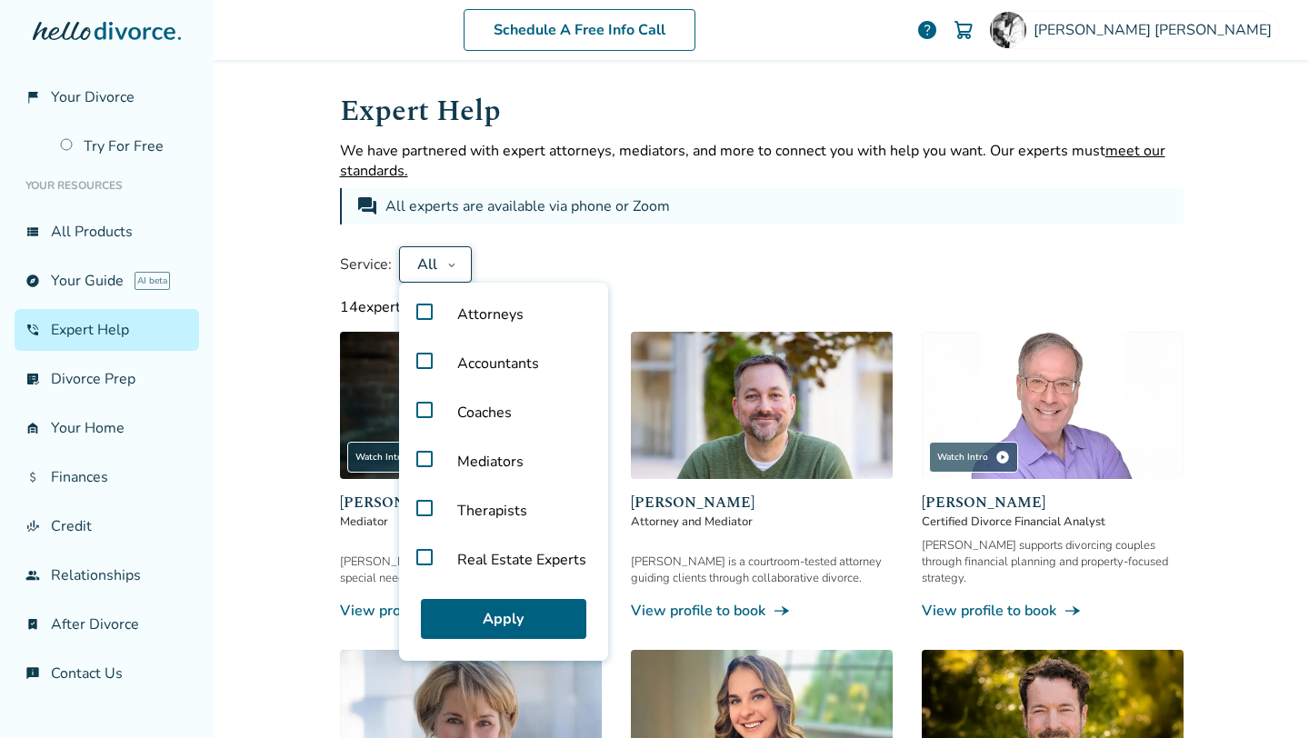
click at [409, 317] on label "Attorneys" at bounding box center [503, 314] width 194 height 49
click at [519, 627] on button "Apply" at bounding box center [503, 619] width 165 height 40
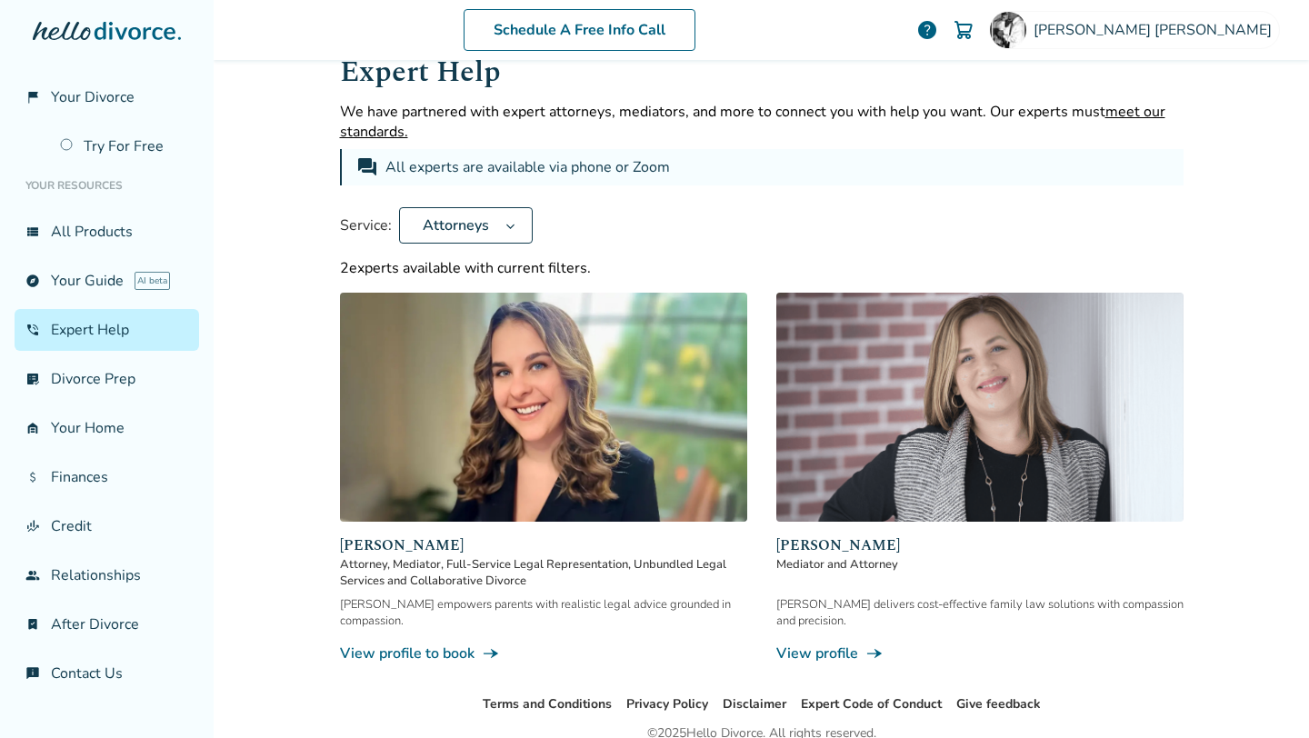
scroll to position [122, 0]
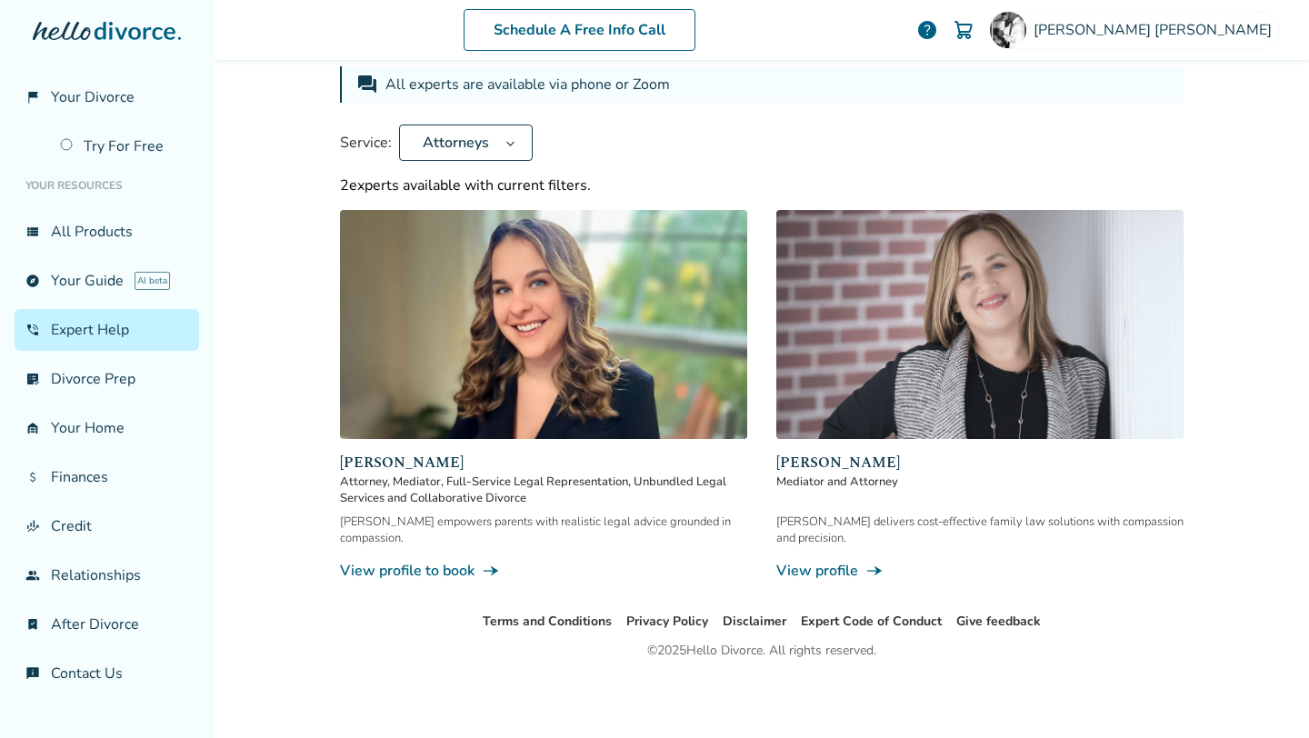
click at [449, 425] on img at bounding box center [543, 324] width 407 height 229
